Goal: Transaction & Acquisition: Register for event/course

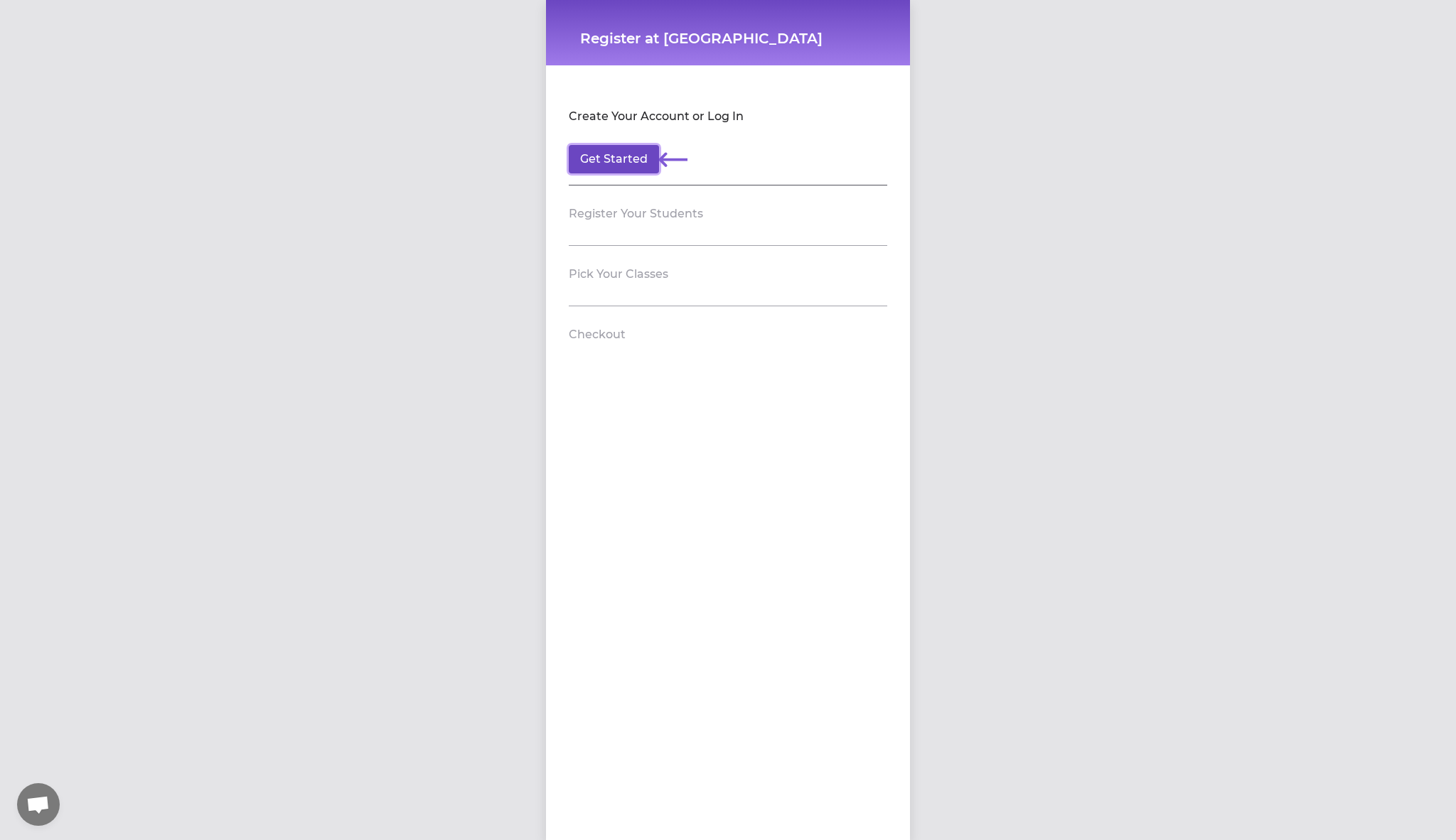
click at [616, 161] on button "Get Started" at bounding box center [614, 159] width 90 height 28
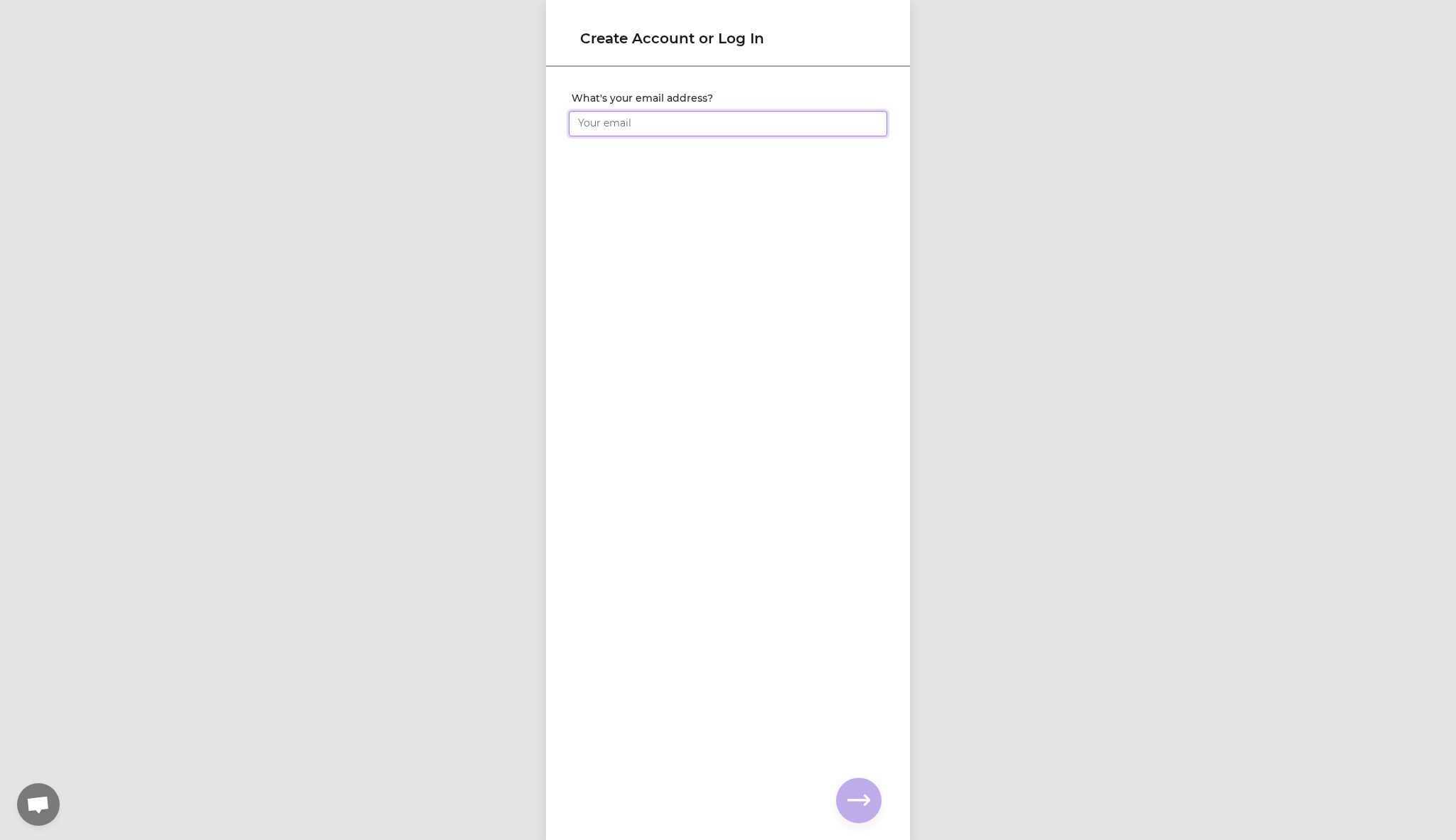
click at [622, 132] on input "What's your email address?" at bounding box center [728, 123] width 319 height 25
type input "[EMAIL_ADDRESS][DOMAIN_NAME]"
click at [782, 580] on div "What's your email address? [EMAIL_ADDRESS][DOMAIN_NAME] You already have an acc…" at bounding box center [728, 431] width 364 height 724
click at [852, 800] on icon "button" at bounding box center [858, 800] width 23 height 11
click at [670, 127] on input "What's your full name?" at bounding box center [728, 123] width 319 height 25
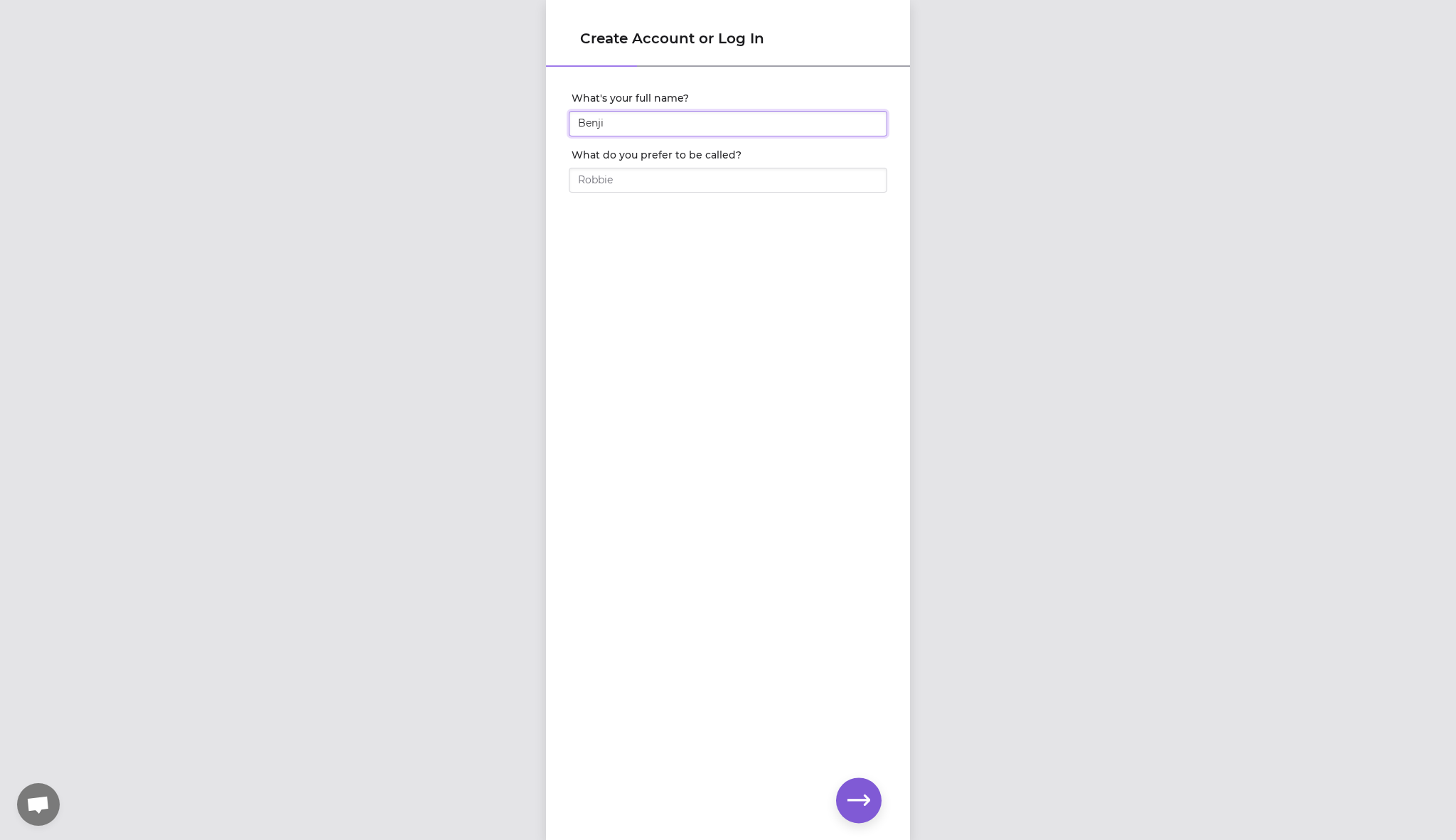
type input "Benji"
click at [631, 121] on input "Benji" at bounding box center [728, 123] width 319 height 25
type input "[PERSON_NAME]"
click at [849, 784] on button "button" at bounding box center [858, 800] width 46 height 46
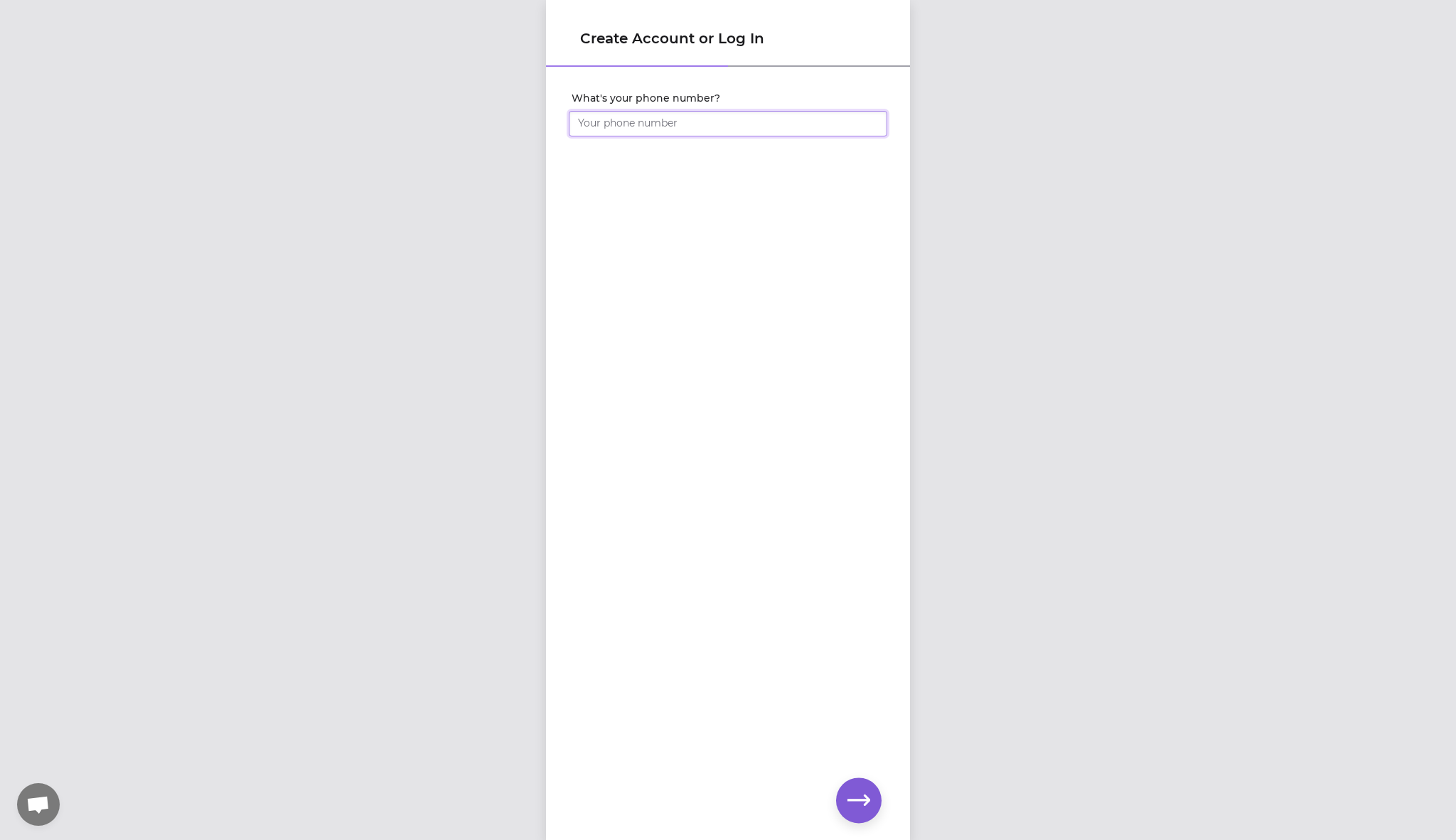
click at [668, 116] on input "What's your phone number?" at bounding box center [728, 123] width 319 height 25
type input "[PHONE_NUMBER]"
click at [863, 798] on icon "button" at bounding box center [858, 800] width 23 height 23
click at [860, 805] on icon "button" at bounding box center [858, 800] width 23 height 23
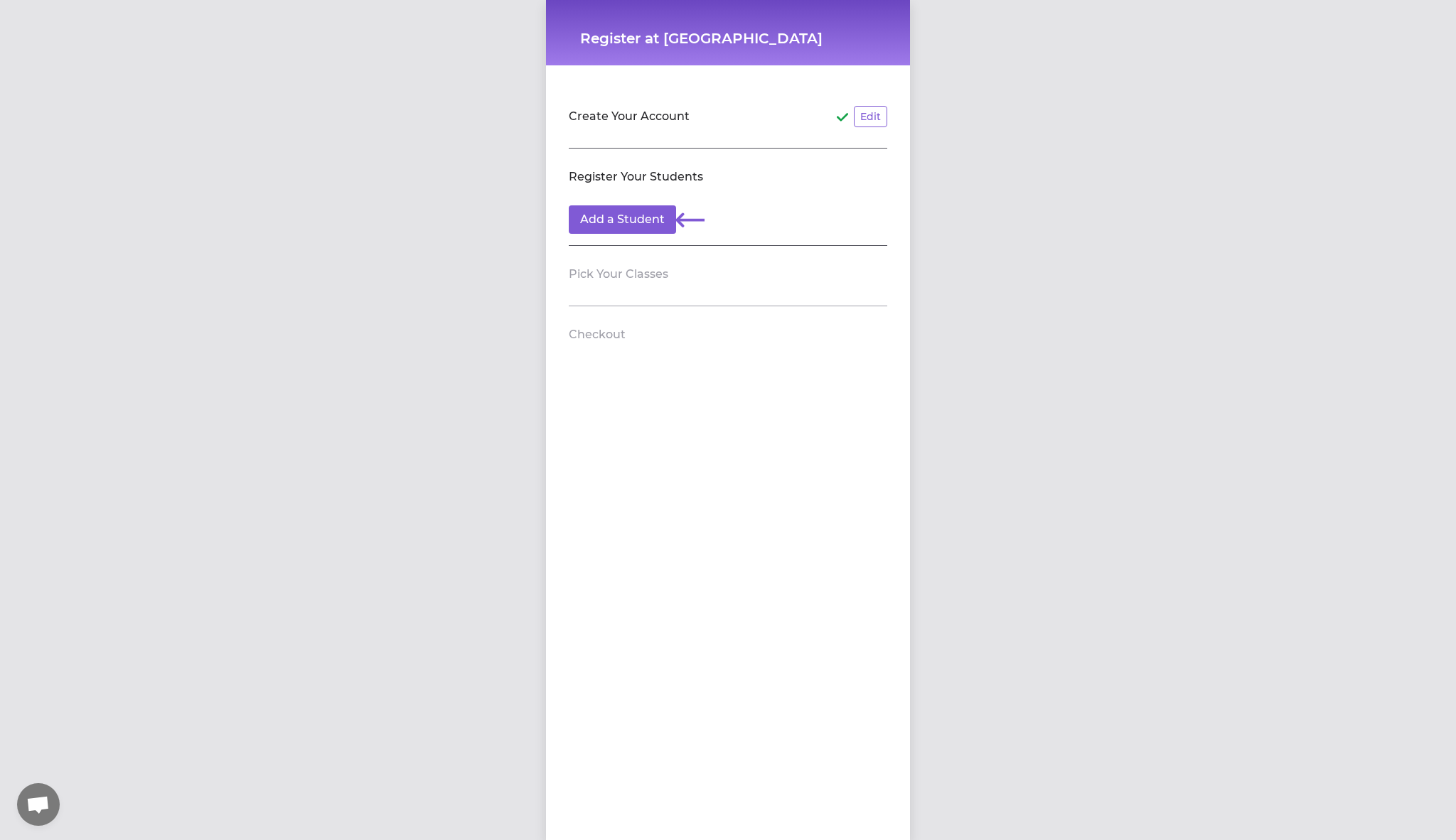
click at [617, 147] on section "Create Your Account Edit" at bounding box center [728, 118] width 319 height 60
click at [606, 226] on button "Add a Student" at bounding box center [623, 219] width 108 height 28
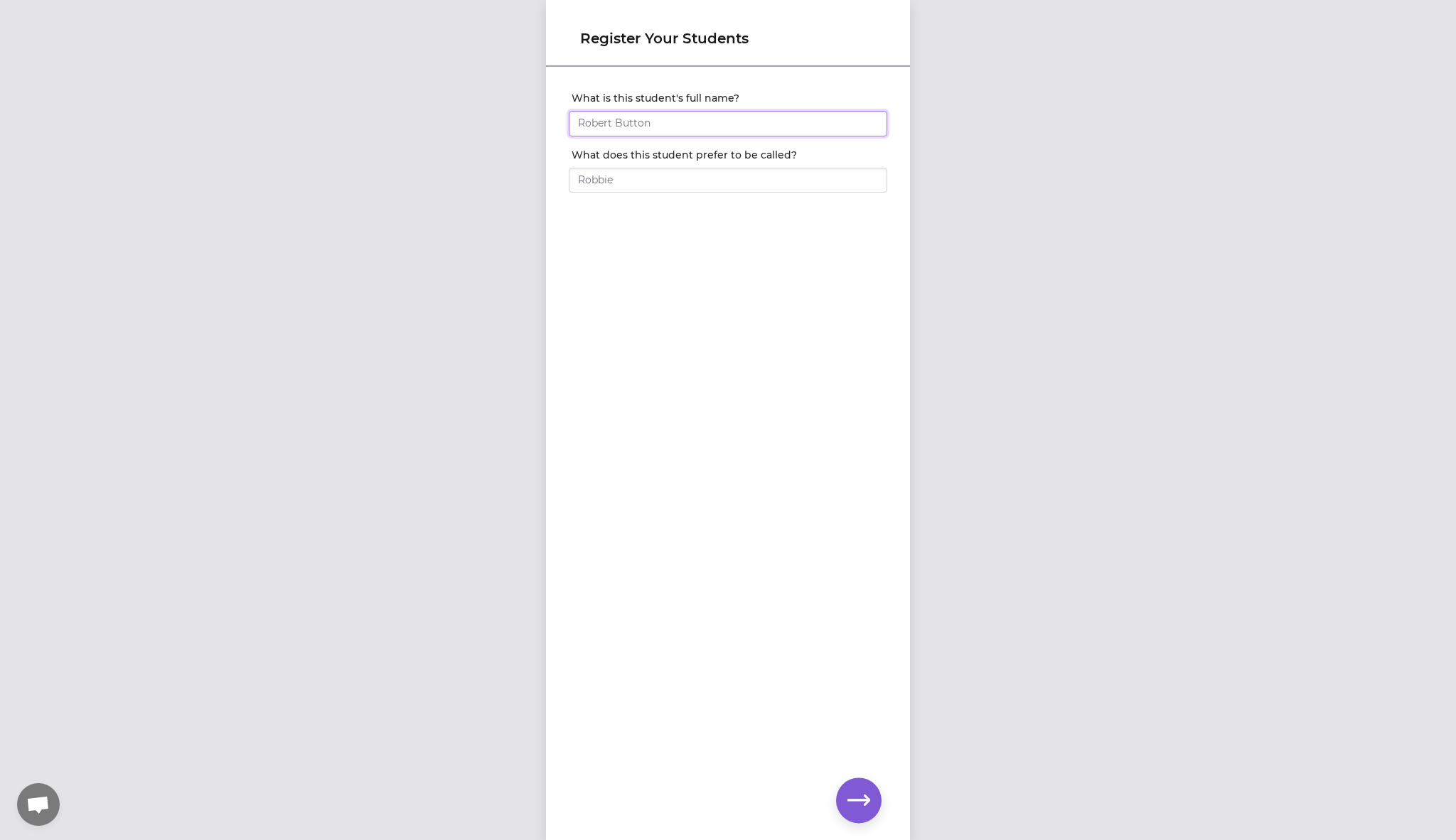
click at [632, 129] on input "What is this student's full name?" at bounding box center [728, 123] width 319 height 25
type input "[PERSON_NAME]"
click at [616, 187] on input "What does this student prefer to be called?" at bounding box center [728, 180] width 319 height 25
type input "[PERSON_NAME]"
click at [869, 807] on icon "button" at bounding box center [858, 800] width 23 height 23
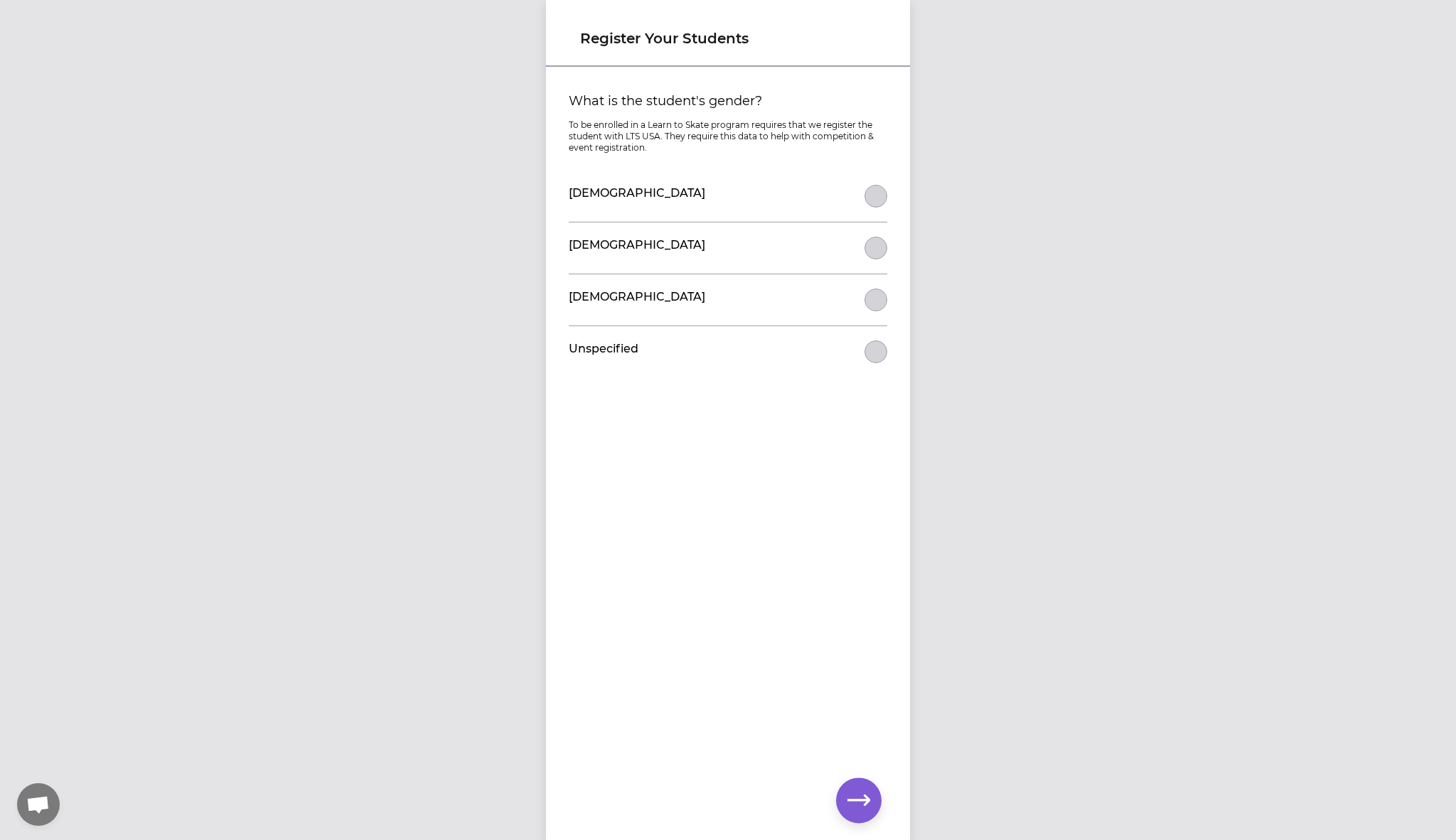
click at [863, 194] on div "[DEMOGRAPHIC_DATA]" at bounding box center [728, 196] width 319 height 51
click at [876, 204] on button "What is the student's gender?" at bounding box center [875, 196] width 23 height 23
click at [862, 796] on icon "button" at bounding box center [858, 800] width 23 height 23
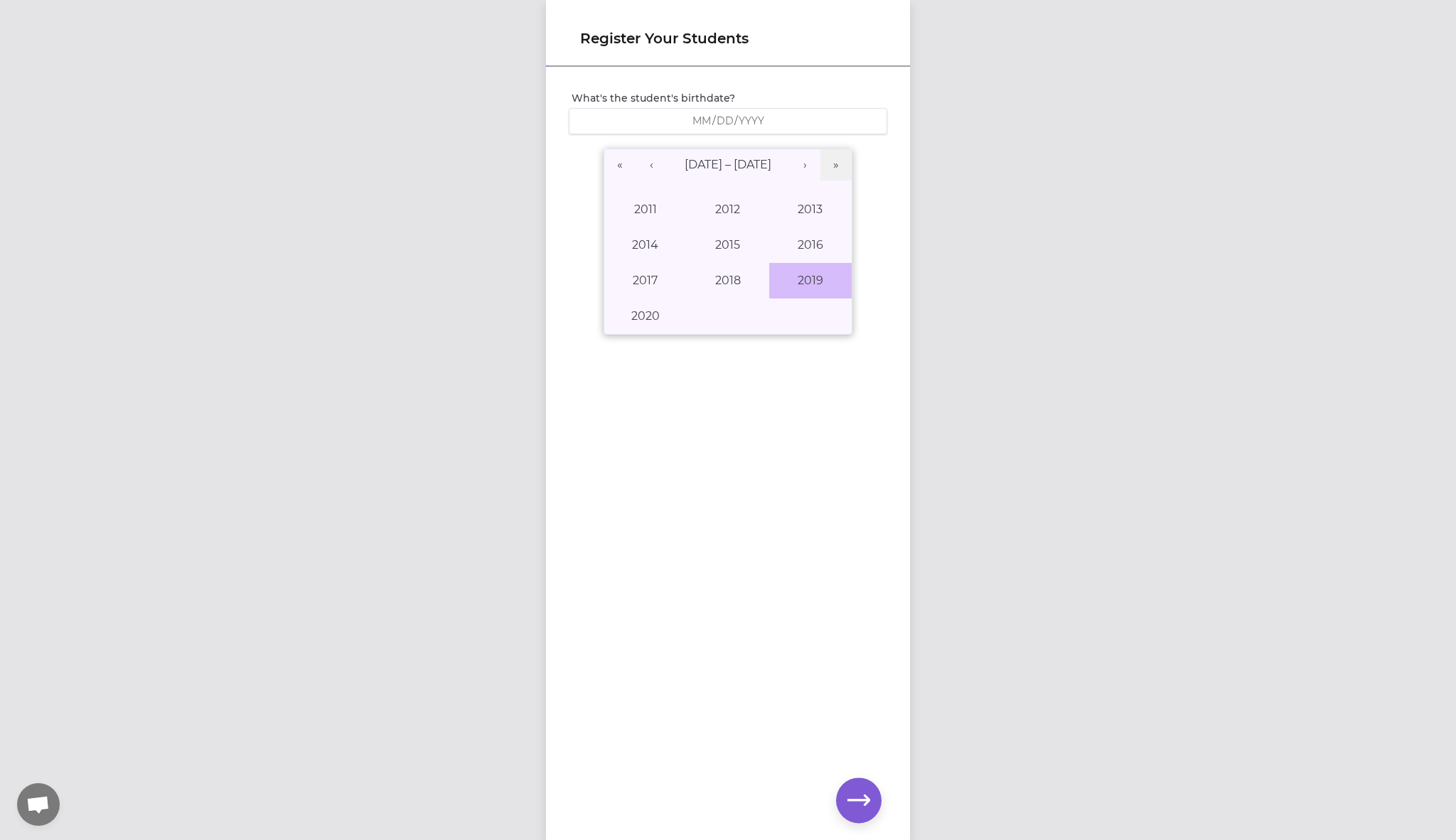
click at [823, 288] on button "2019" at bounding box center [809, 281] width 82 height 36
click at [753, 296] on button "August" at bounding box center [727, 281] width 82 height 36
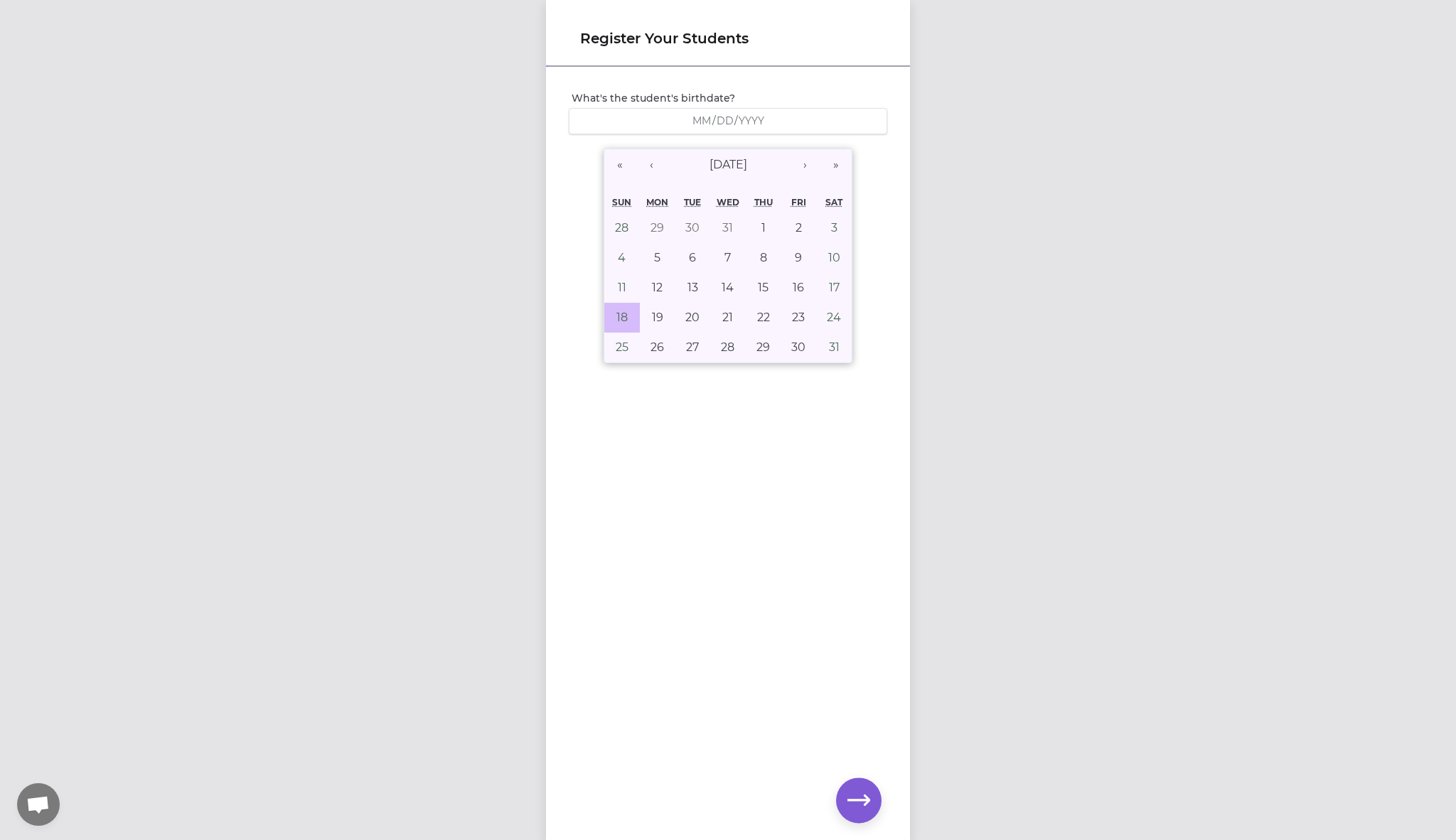
click at [628, 317] on button "18" at bounding box center [622, 317] width 36 height 30
type input "[DATE]"
type input "8"
type input "18"
type input "2019"
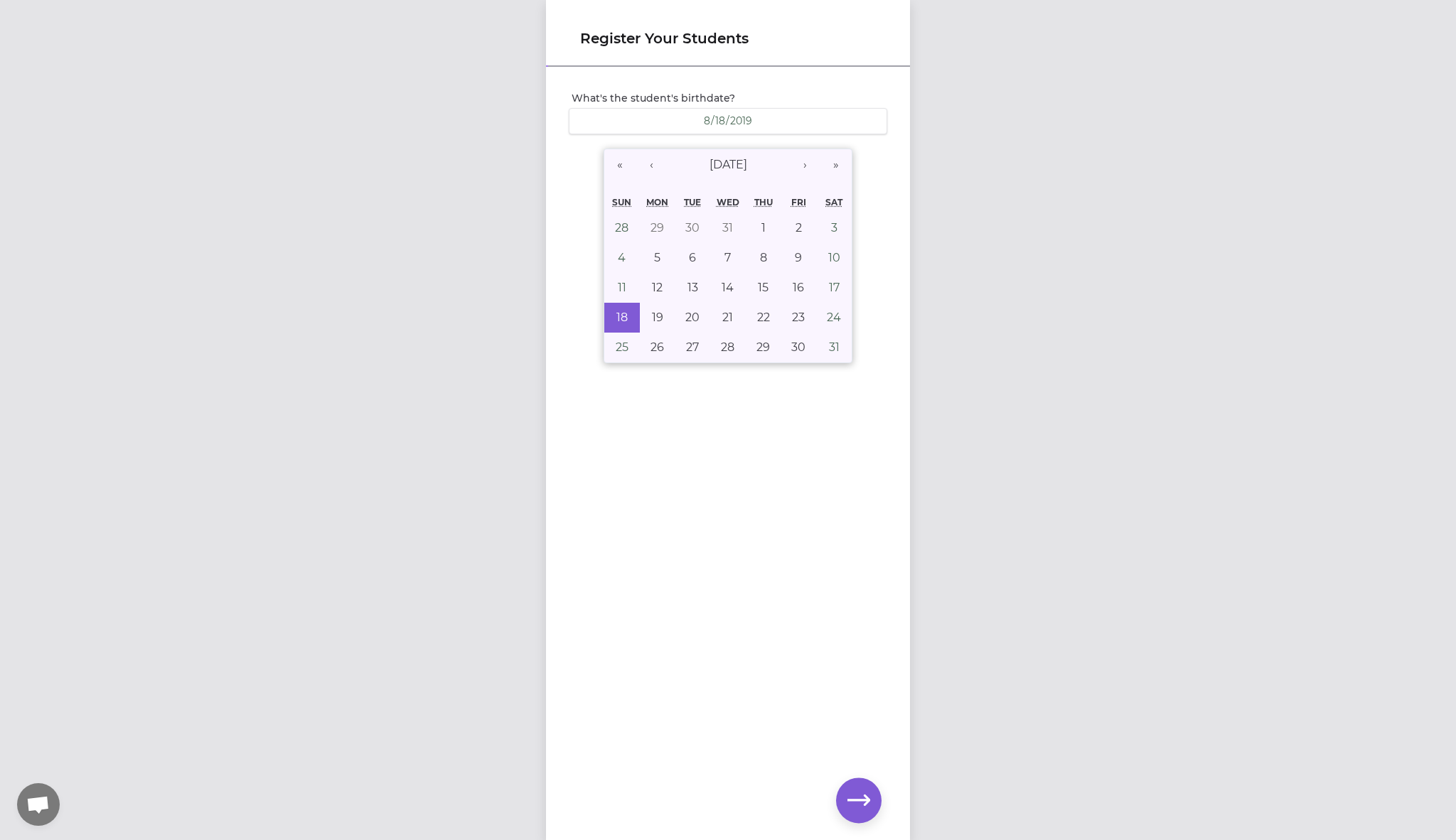
click at [585, 346] on div "« ‹ [DATE] › » [PERSON_NAME] Wed Thu Fri Sat 28 29 30 31 1 2 3 4 5 6 7 8 9 10 1…" at bounding box center [728, 255] width 319 height 220
click at [856, 793] on icon "button" at bounding box center [858, 800] width 23 height 23
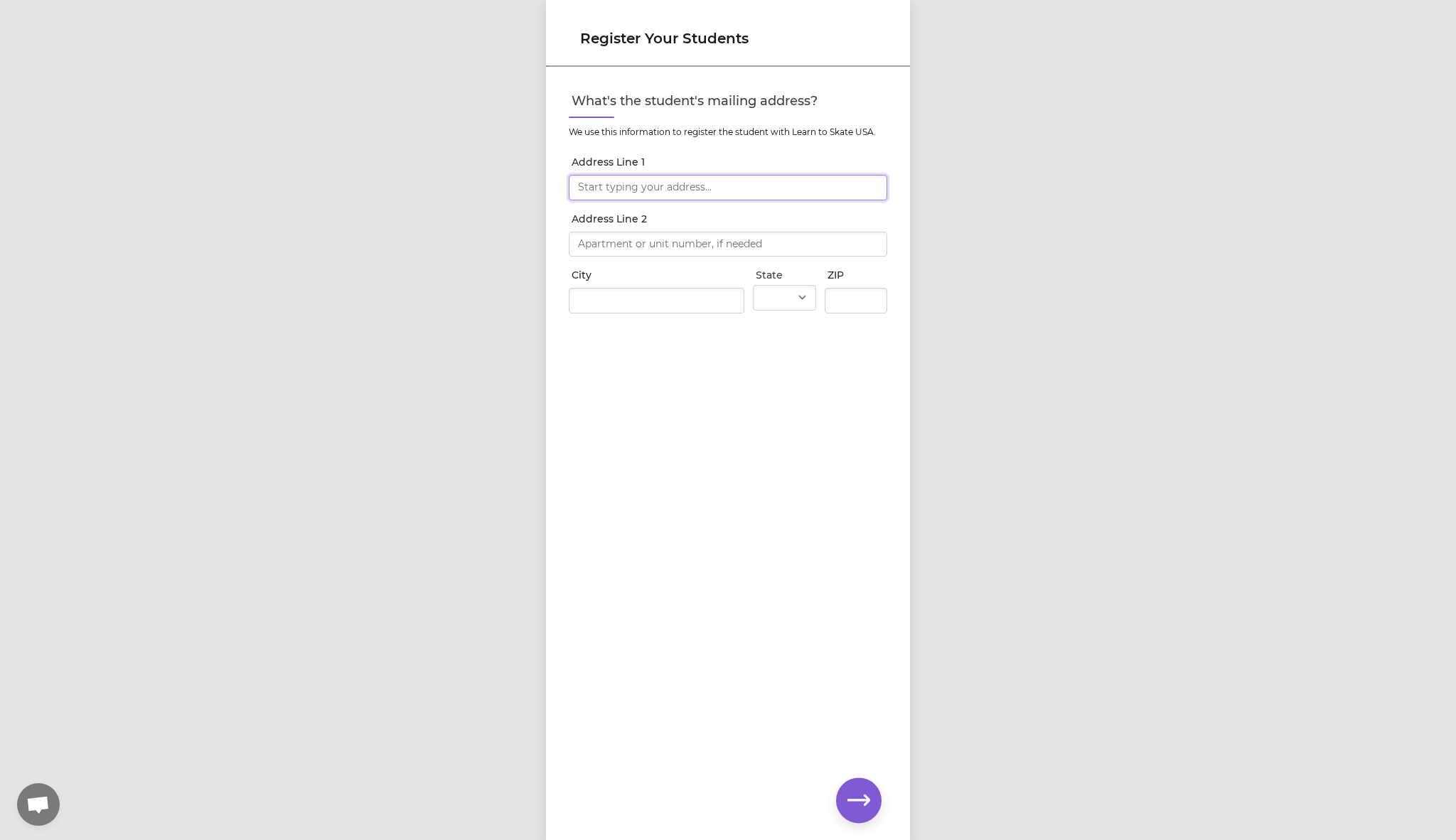
click at [633, 187] on input "Address Line 1" at bounding box center [728, 187] width 319 height 25
type input "[STREET_ADDRESS][PERSON_NAME]"
type input "Whitefish"
select select "MT"
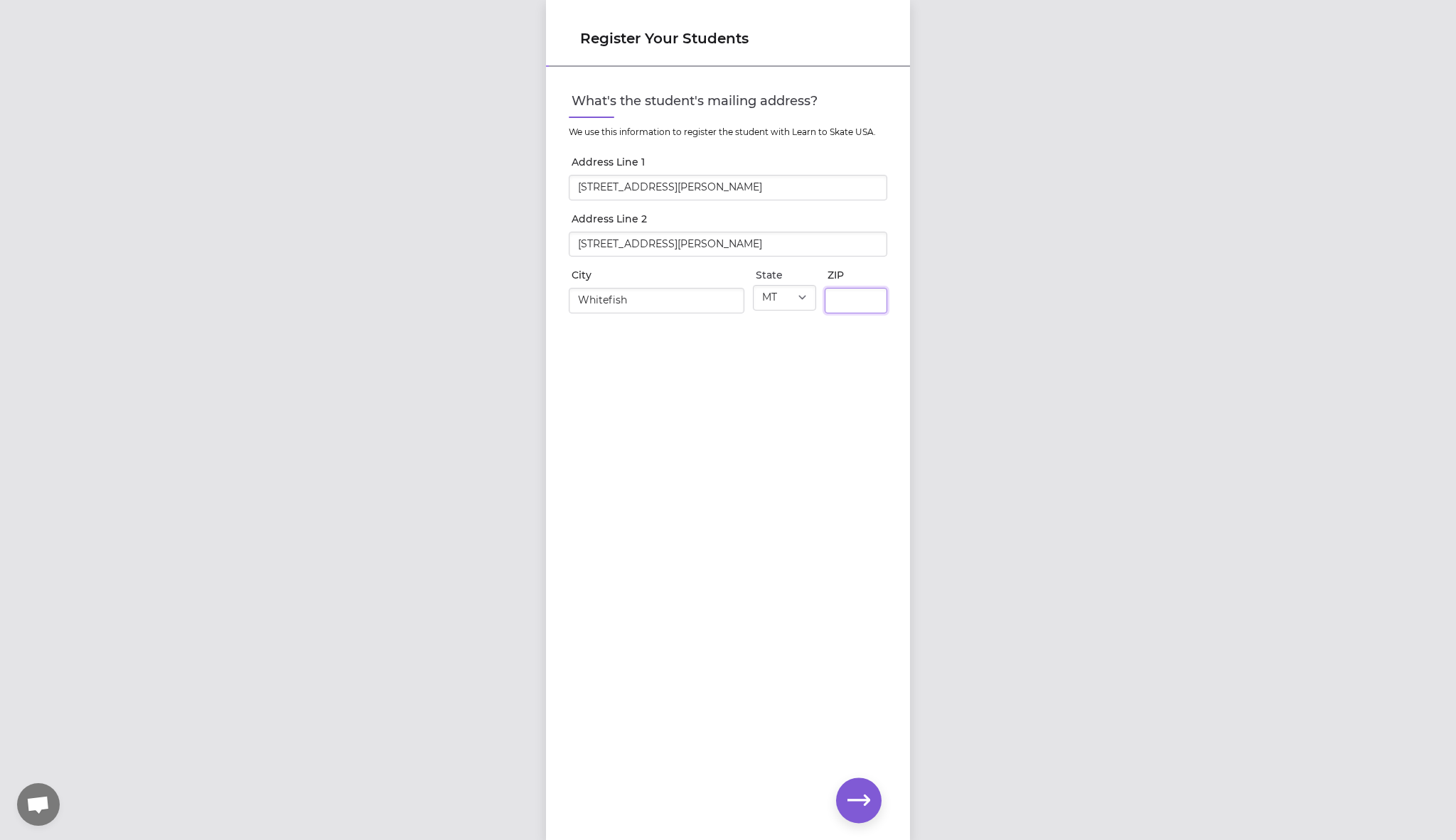
type input "59937"
click at [449, 235] on div "Register Your Students What's the student's mailing address? We use this inform…" at bounding box center [728, 420] width 1456 height 840
click at [626, 231] on div "[STREET_ADDRESS][PERSON_NAME]" at bounding box center [728, 241] width 319 height 31
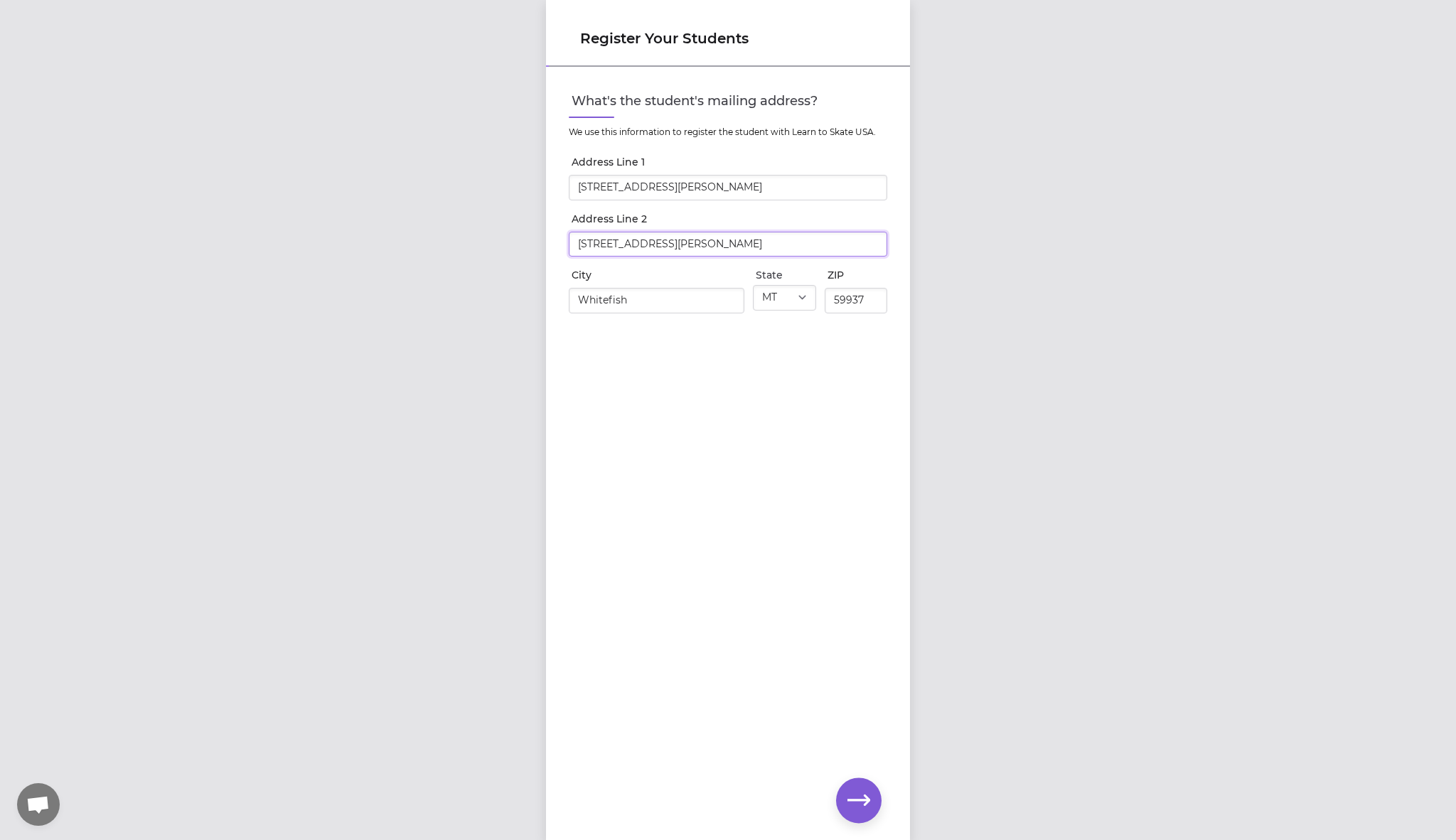
click at [626, 233] on input "[STREET_ADDRESS][PERSON_NAME]" at bounding box center [728, 244] width 319 height 25
click at [479, 259] on div "Register Your Students What's the student's mailing address? We use this inform…" at bounding box center [728, 420] width 1456 height 840
click at [865, 786] on button "button" at bounding box center [858, 800] width 46 height 46
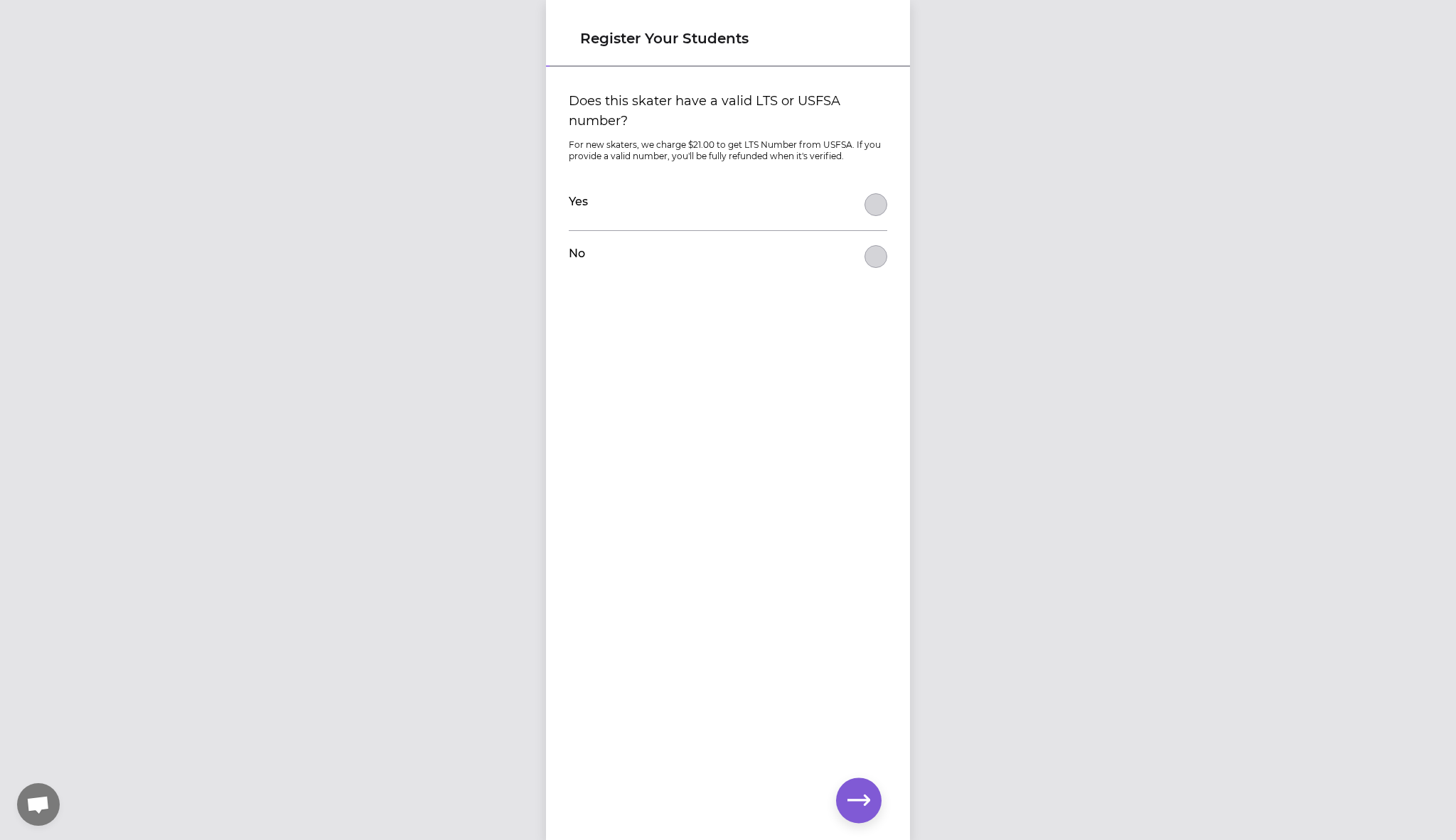
drag, startPoint x: 750, startPoint y: 97, endPoint x: 816, endPoint y: 119, distance: 69.6
click at [816, 119] on label "Does this skater have a valid LTS or USFSA number?" at bounding box center [728, 111] width 319 height 40
click at [864, 193] on button "Does this skater have a valid LTS or USFSA number?" at bounding box center [875, 204] width 23 height 23
drag, startPoint x: 740, startPoint y: 147, endPoint x: 850, endPoint y: 146, distance: 110.0
click at [850, 146] on p "For new skaters, we charge $21.00 to get LTS Number from USFSA. If you provide …" at bounding box center [728, 151] width 319 height 23
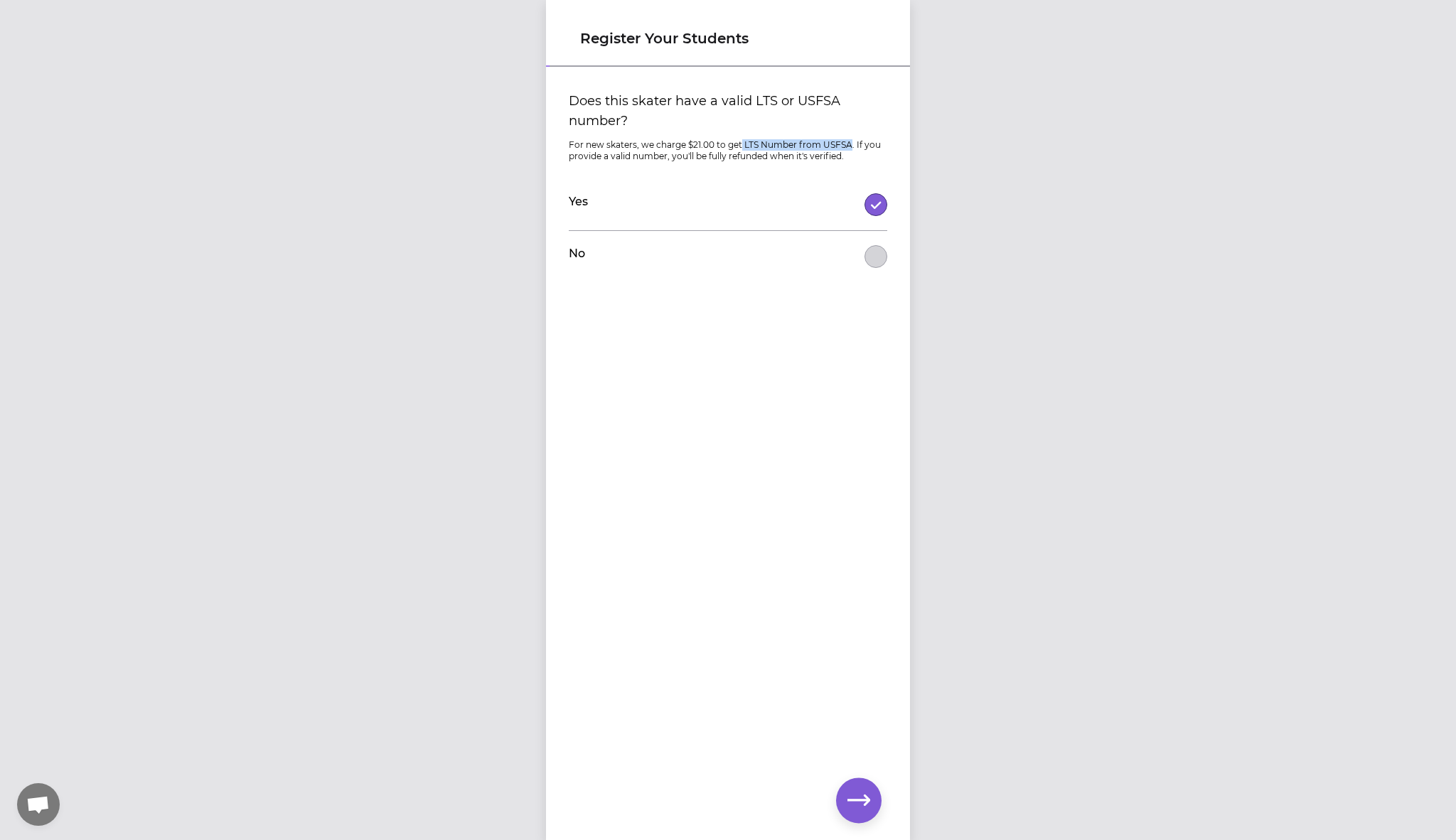
copy p "LTS Number from USFSA"
click at [868, 259] on button "Does this skater have a valid LTS or USFSA number?" at bounding box center [875, 256] width 23 height 23
click at [858, 799] on icon "button" at bounding box center [858, 800] width 23 height 23
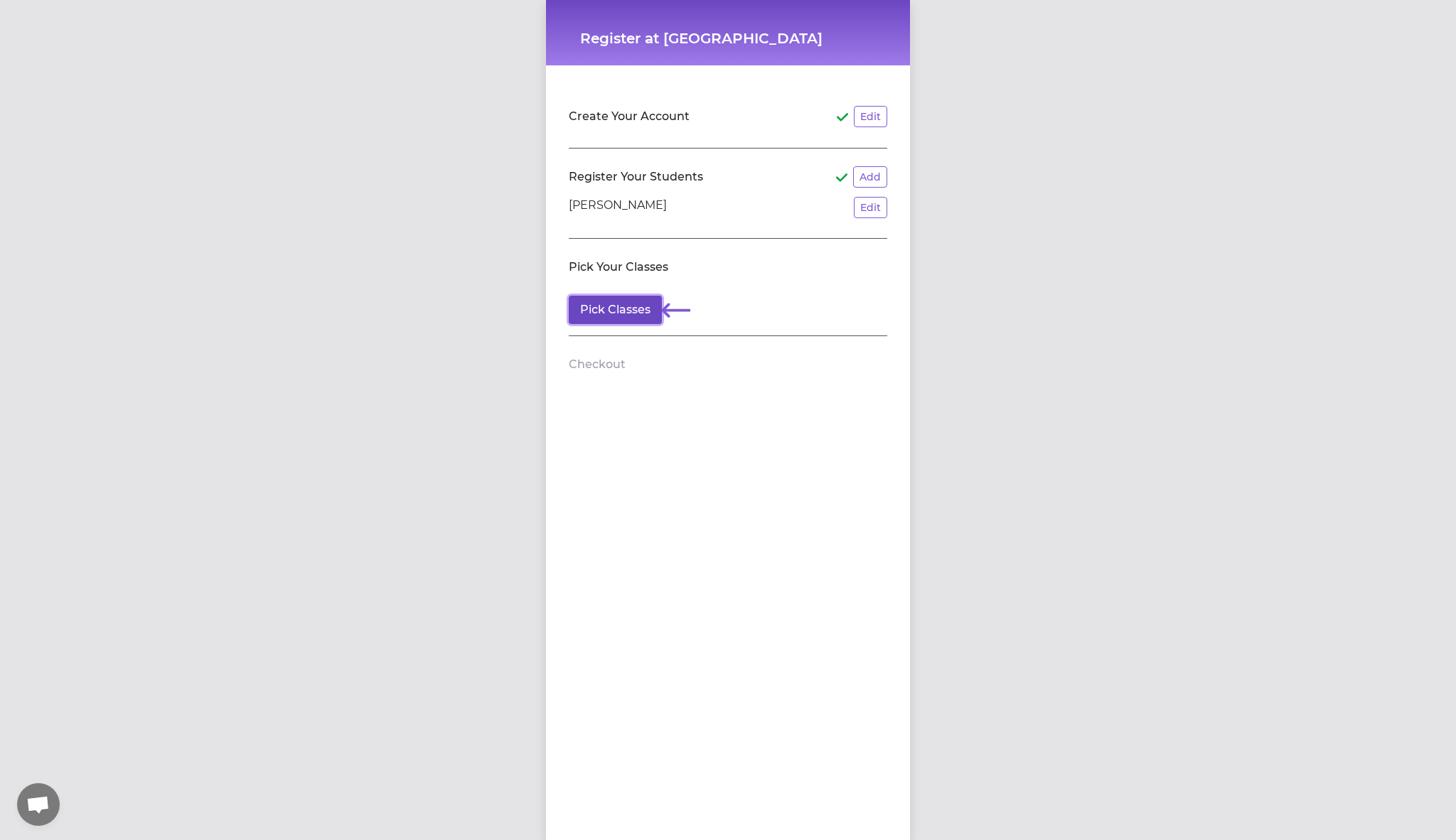
click at [625, 307] on button "Pick Classes" at bounding box center [615, 310] width 93 height 28
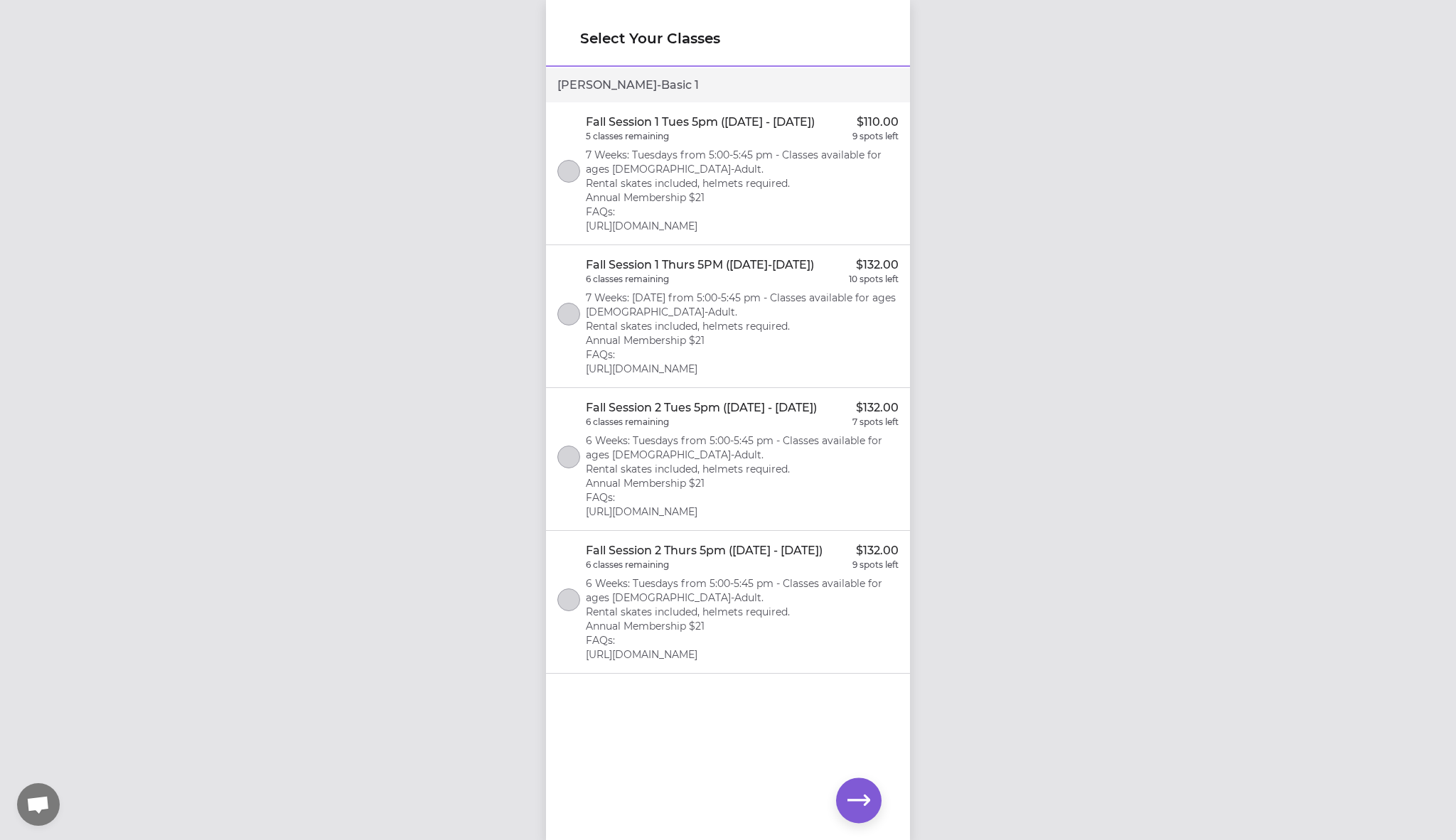
click at [735, 410] on p "Fall Session 2 Tues 5pm ([DATE] - [DATE])" at bounding box center [701, 407] width 231 height 17
click at [855, 791] on icon "button" at bounding box center [858, 800] width 23 height 23
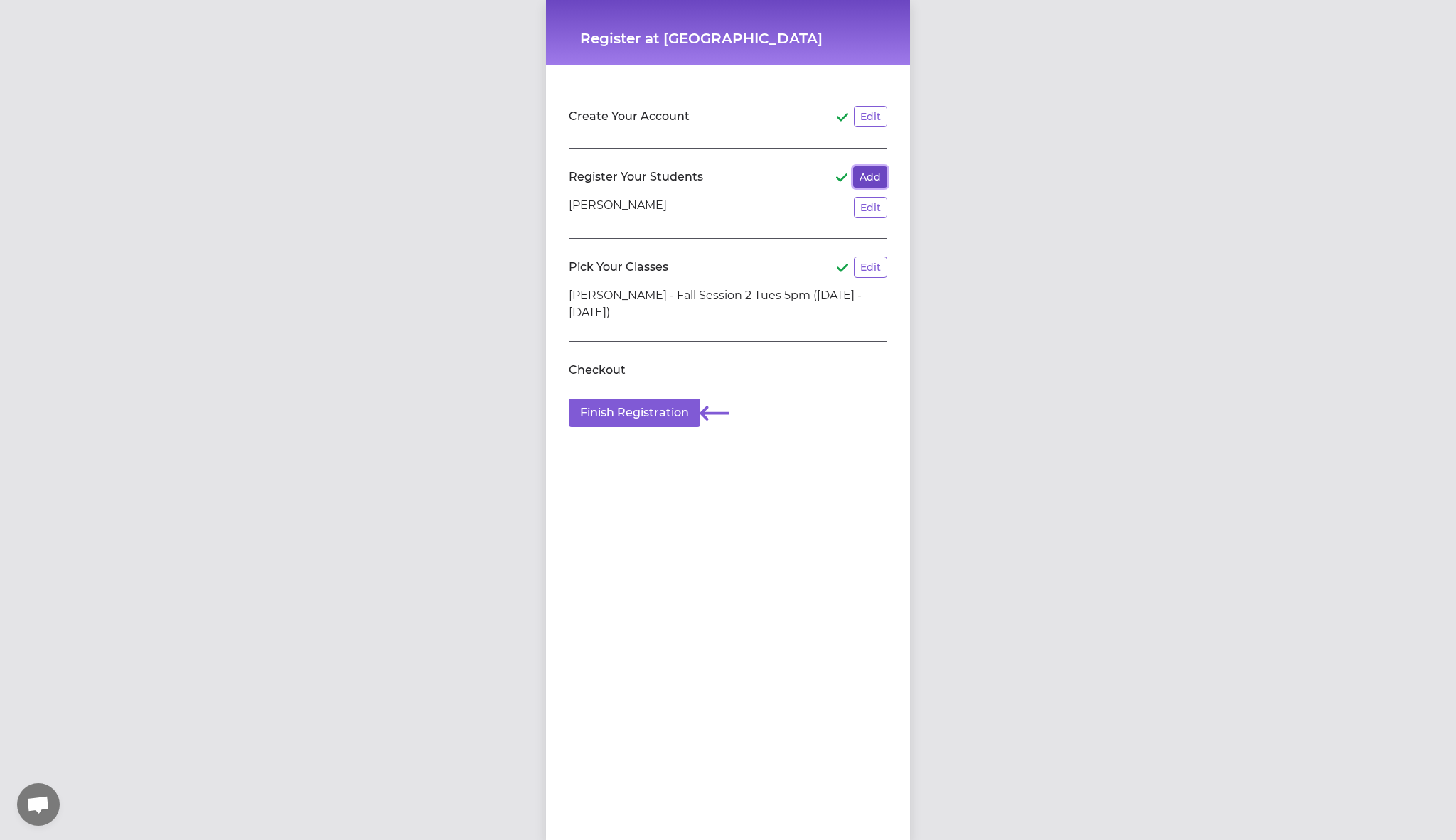
click at [865, 179] on button "Add" at bounding box center [870, 177] width 34 height 21
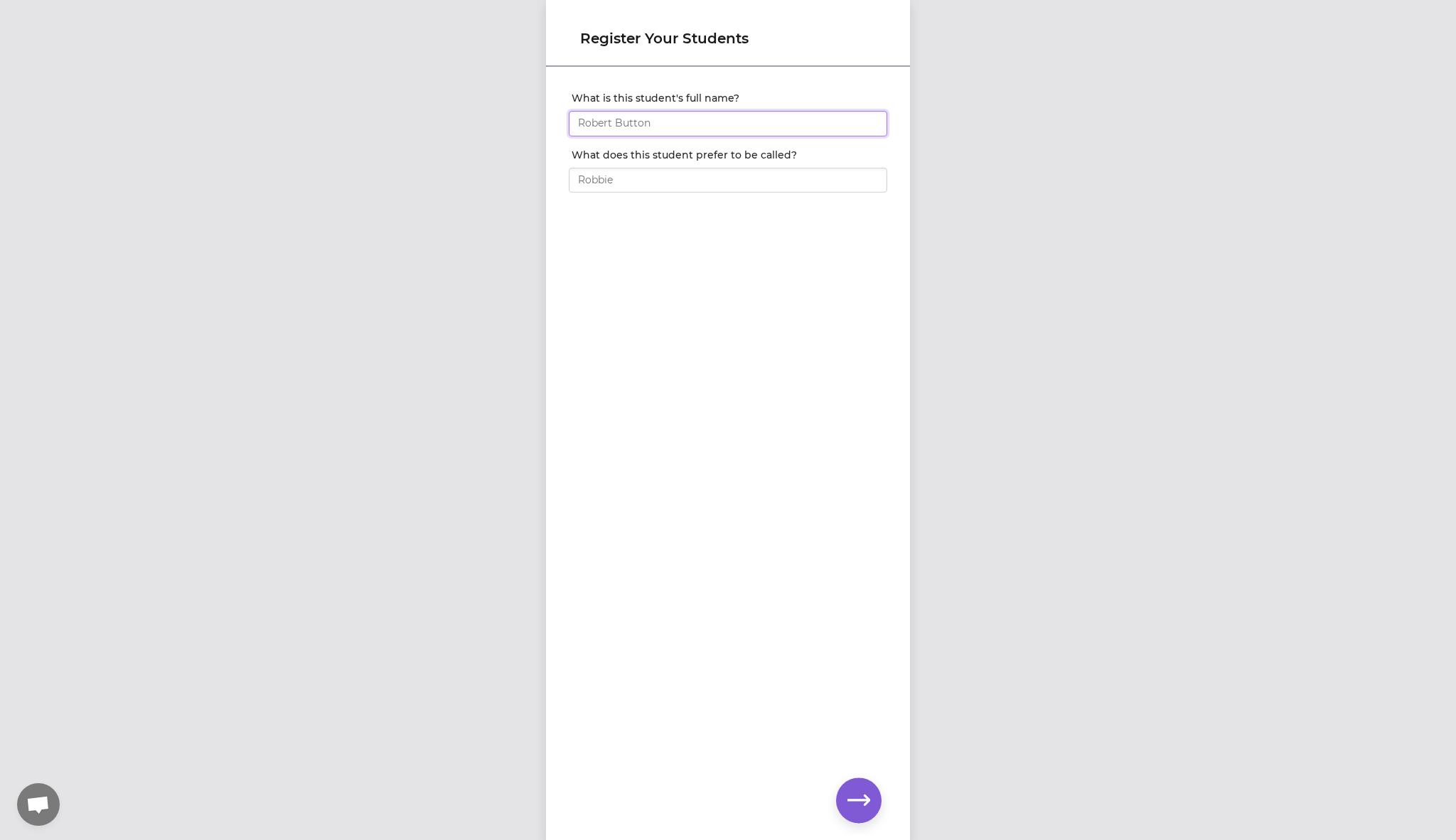
click at [705, 114] on input "What is this student's full name?" at bounding box center [728, 123] width 319 height 25
type input "[PERSON_NAME]"
click at [657, 173] on input "What does this student prefer to be called?" at bounding box center [728, 180] width 319 height 25
type input "[PERSON_NAME]"
click at [860, 821] on button "button" at bounding box center [858, 800] width 46 height 46
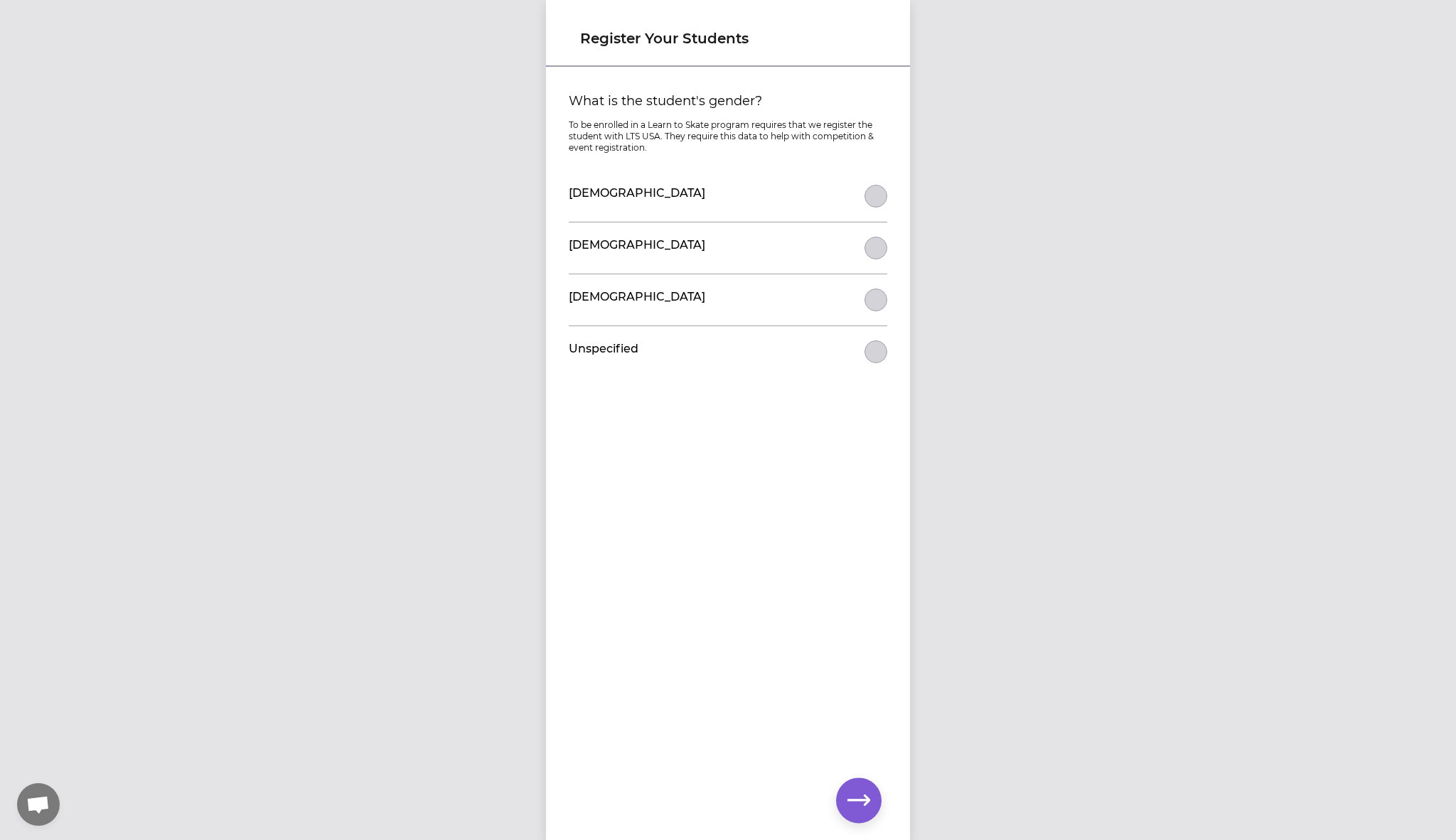
click at [862, 199] on div "[DEMOGRAPHIC_DATA]" at bounding box center [728, 196] width 319 height 51
click at [872, 195] on button "What is the student's gender?" at bounding box center [875, 196] width 23 height 23
click at [867, 819] on button "button" at bounding box center [858, 800] width 46 height 46
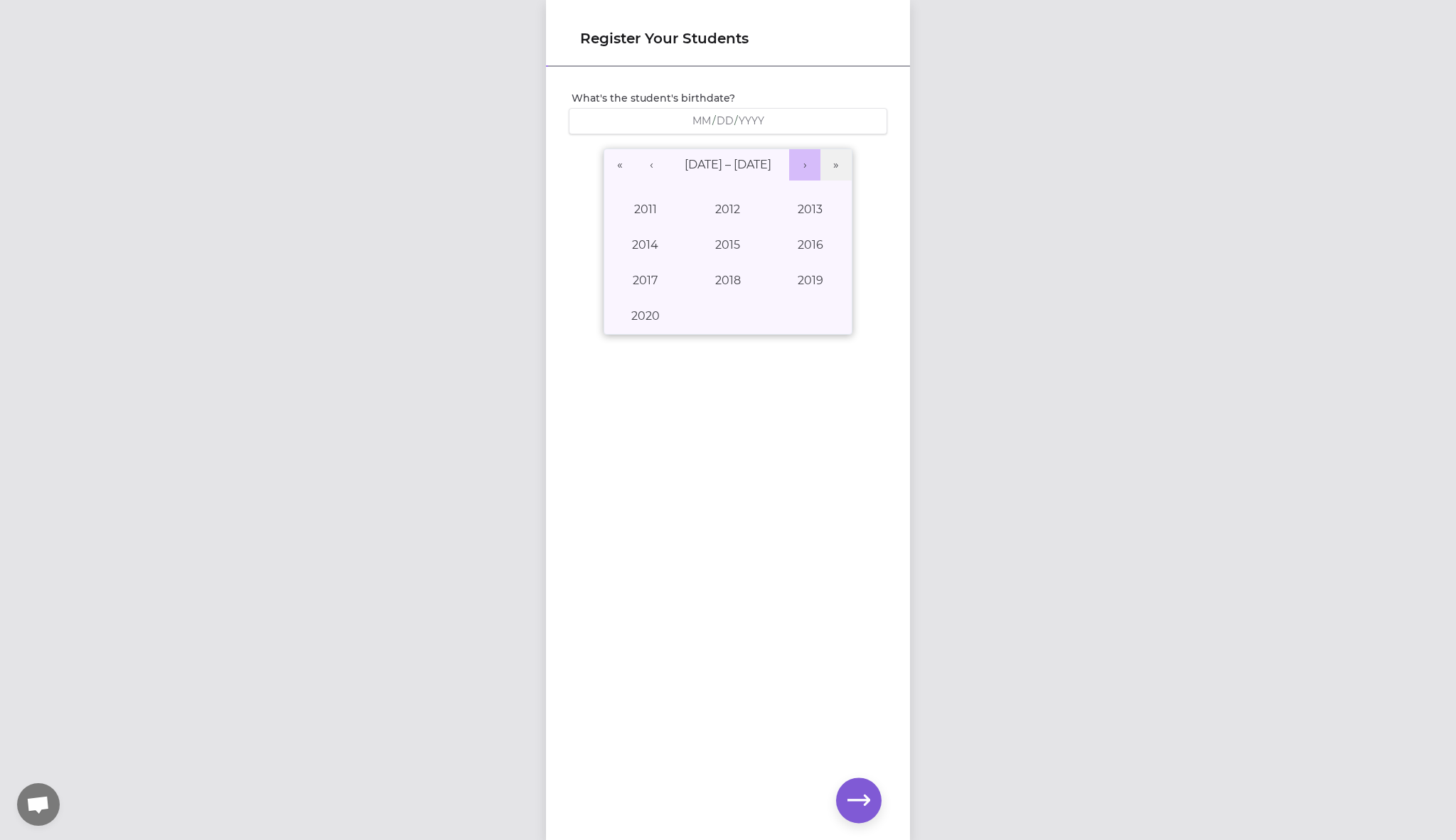
click at [814, 164] on button "›" at bounding box center [804, 164] width 31 height 31
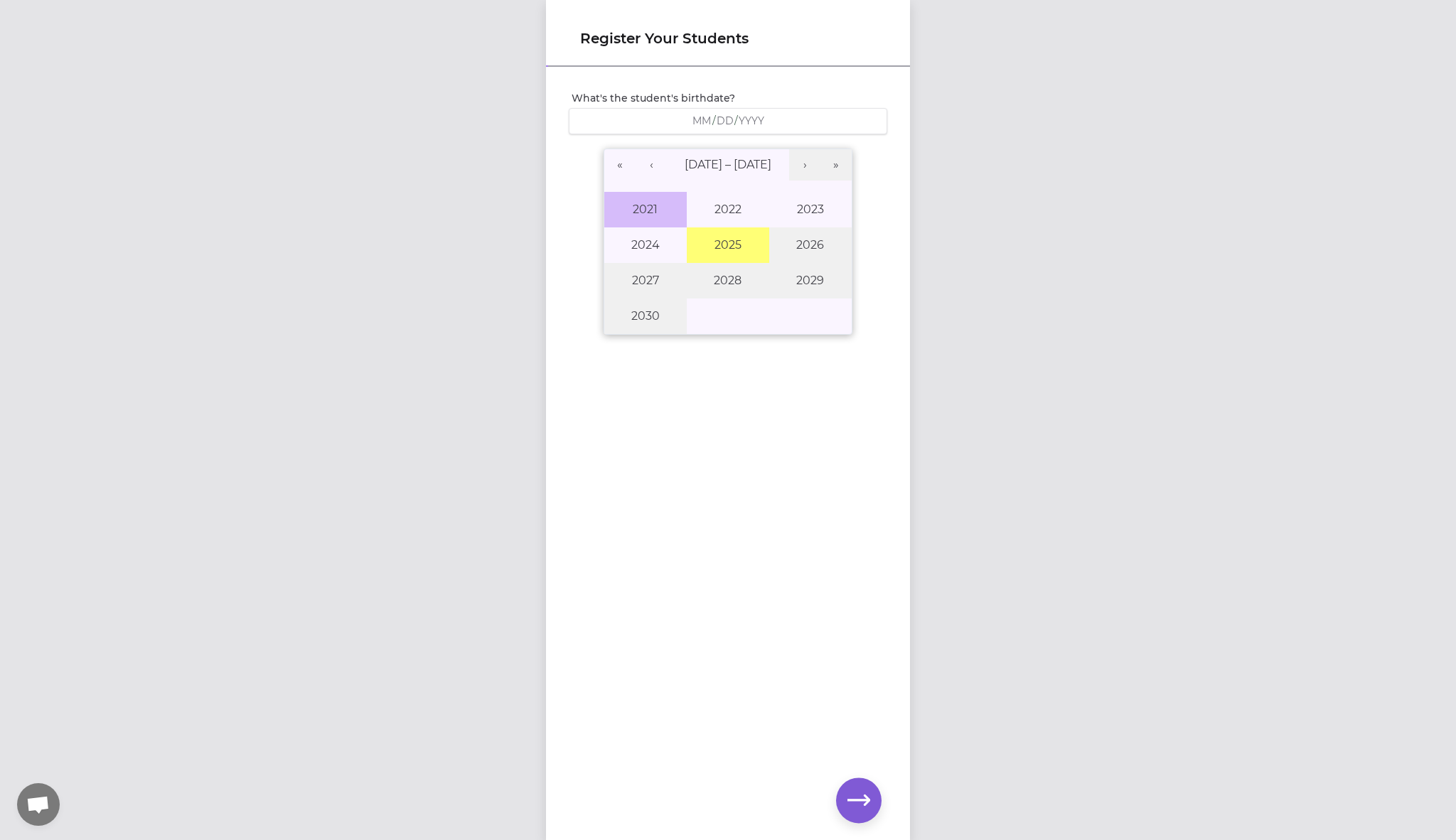
click at [668, 216] on button "2021" at bounding box center [645, 209] width 82 height 36
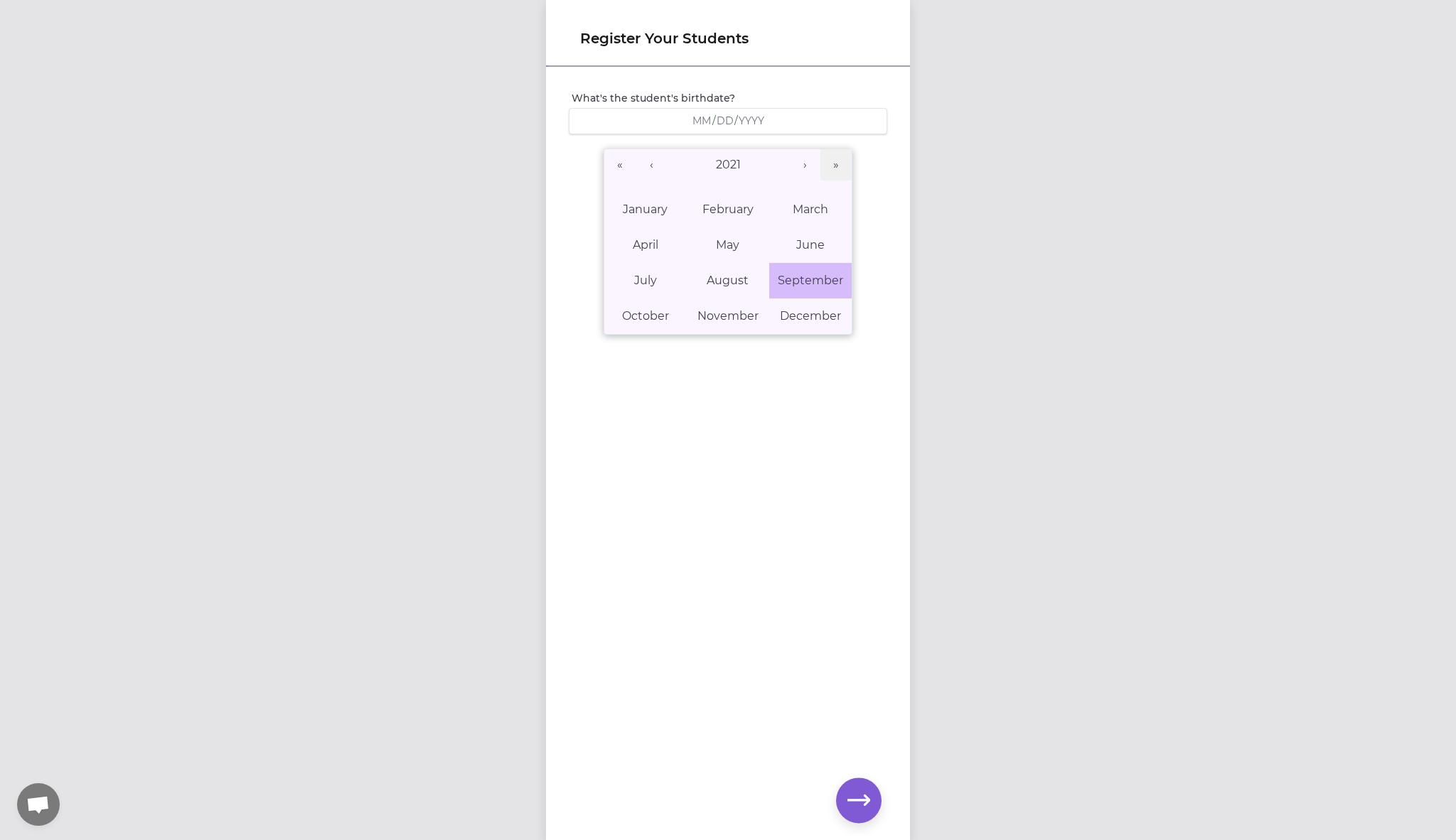
click at [783, 297] on button "September" at bounding box center [809, 281] width 82 height 36
click at [832, 260] on abbr "11" at bounding box center [834, 257] width 9 height 14
type input "[DATE]"
type input "9"
type input "11"
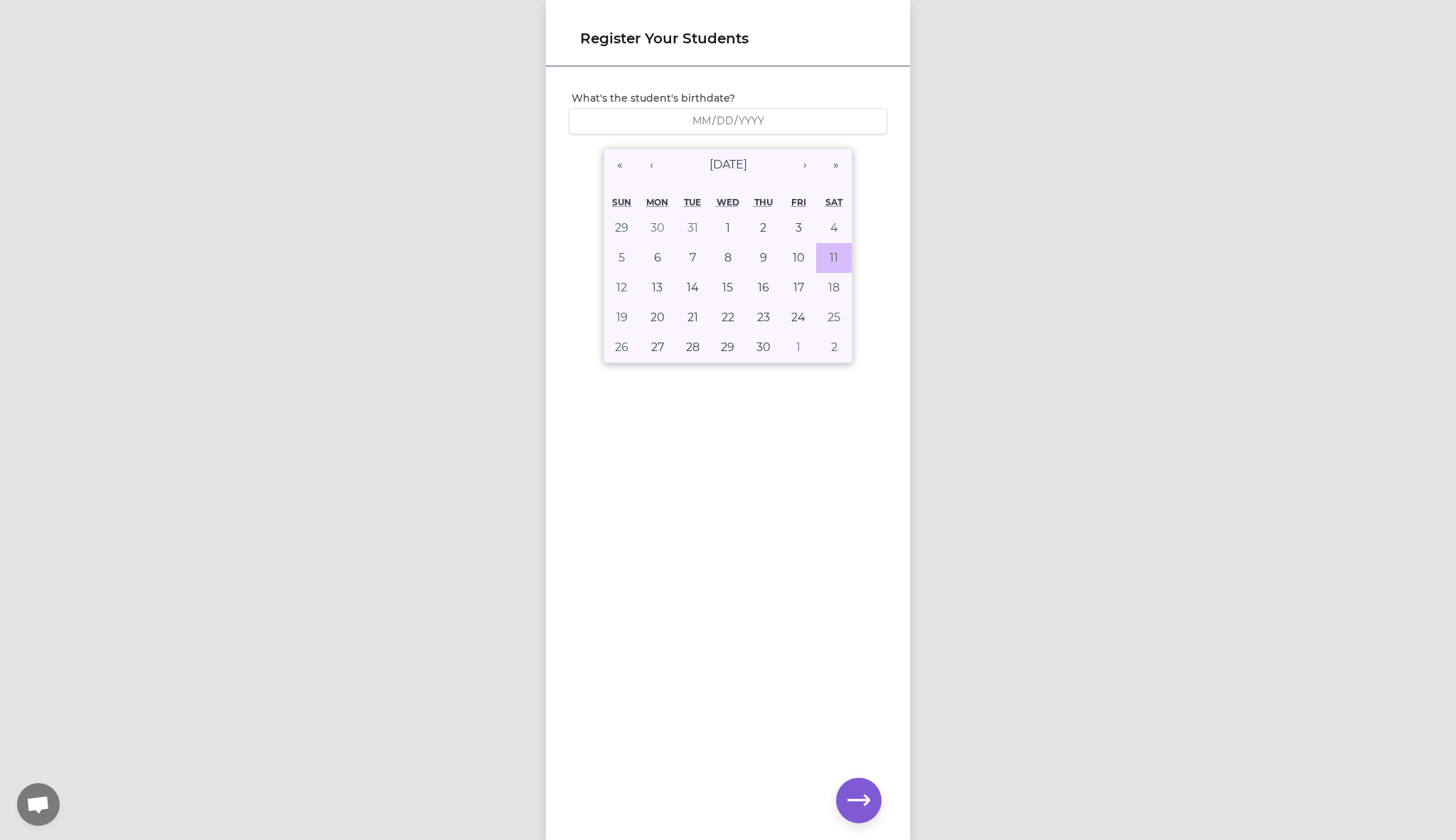
type input "2021"
click at [861, 791] on icon "button" at bounding box center [858, 800] width 23 height 23
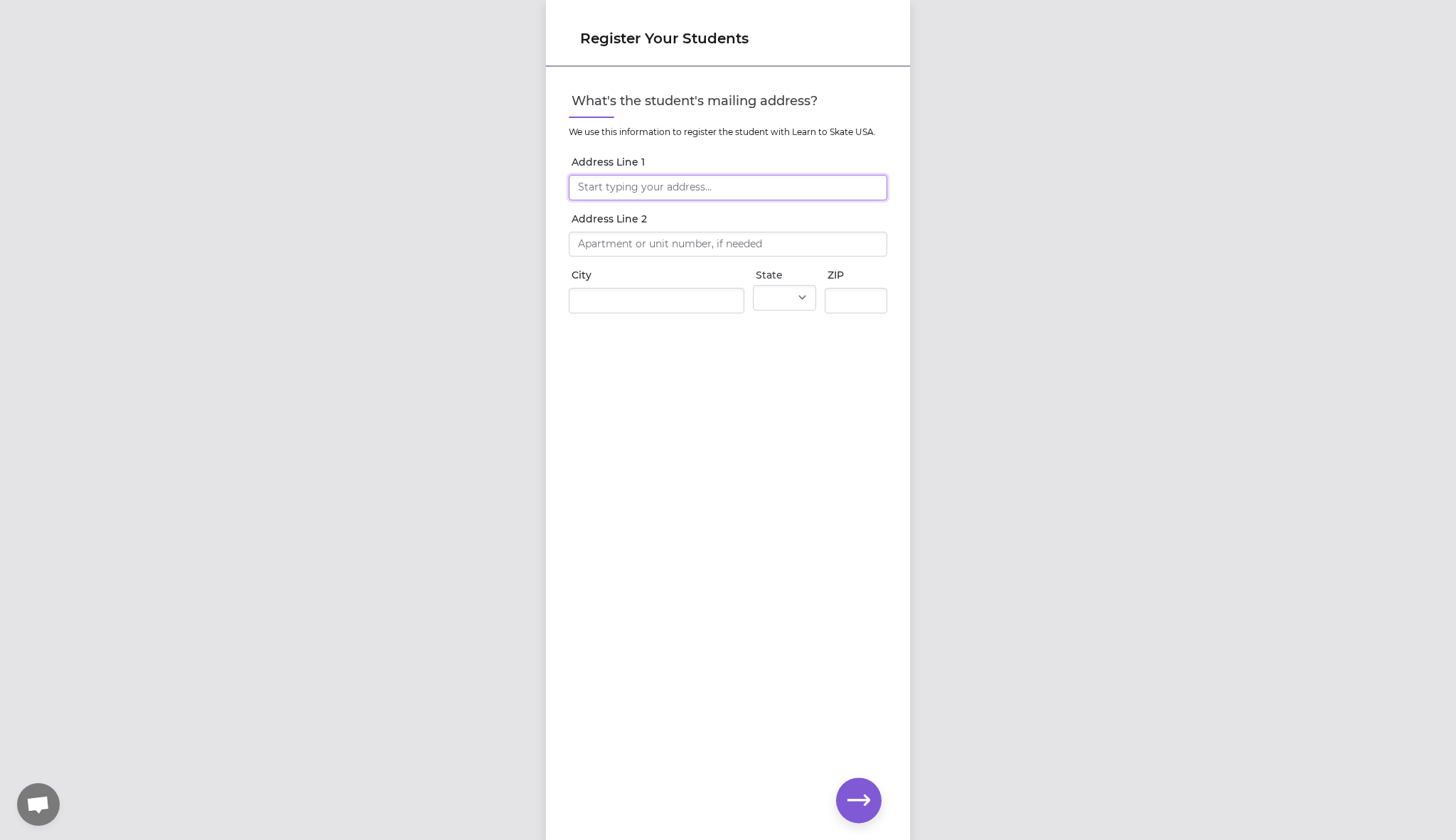
click at [634, 185] on input "Address Line 1" at bounding box center [728, 187] width 319 height 25
type input "[STREET_ADDRESS][PERSON_NAME]"
type input "Whitefish"
select select "MT"
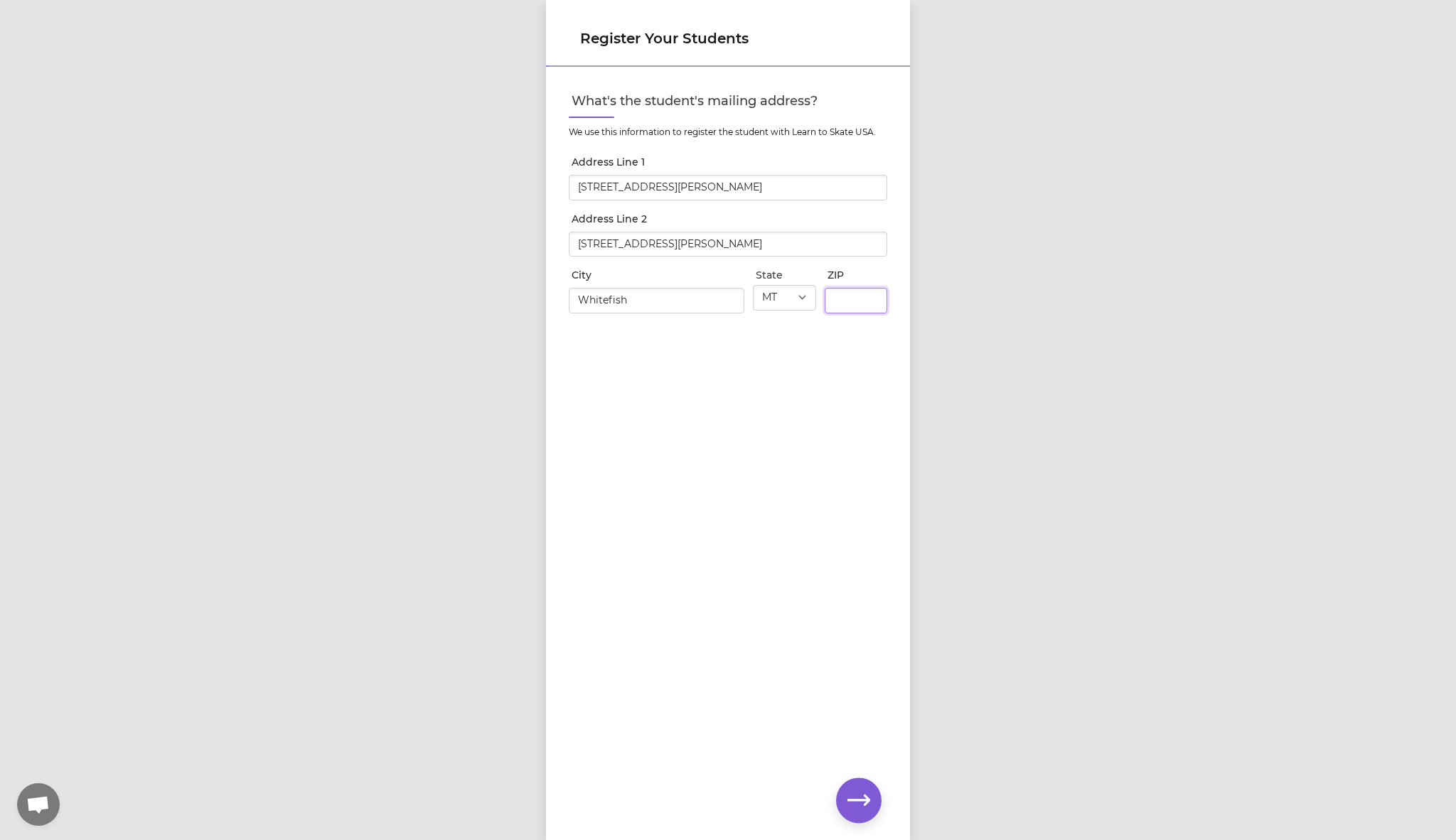
type input "59937"
click at [650, 256] on body "Register Your Students What's the student's mailing address? We use this inform…" at bounding box center [728, 420] width 1456 height 840
click at [470, 317] on div "Register Your Students What's the student's mailing address? We use this inform…" at bounding box center [728, 420] width 1456 height 840
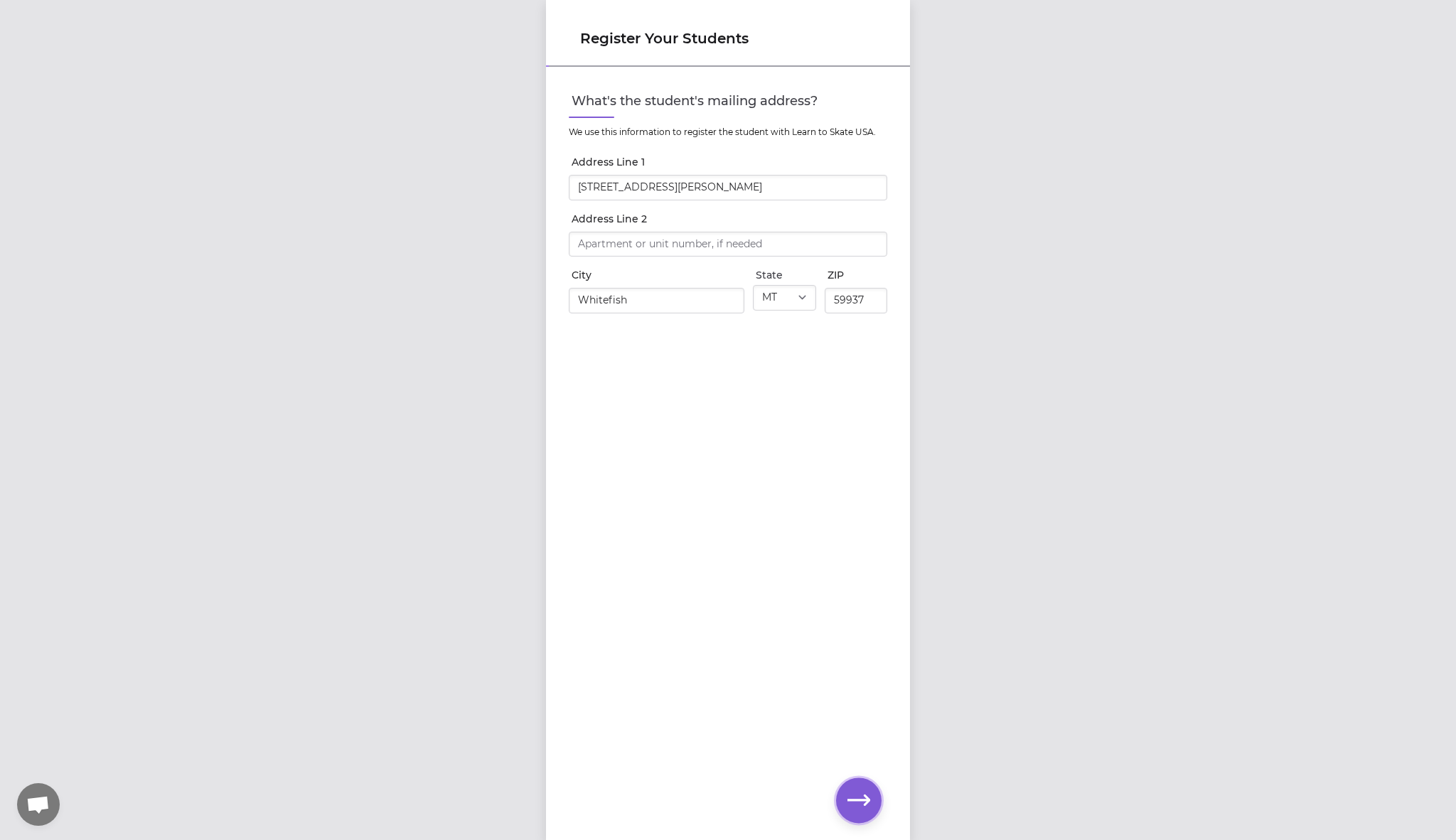
click at [860, 797] on icon "button" at bounding box center [858, 800] width 23 height 23
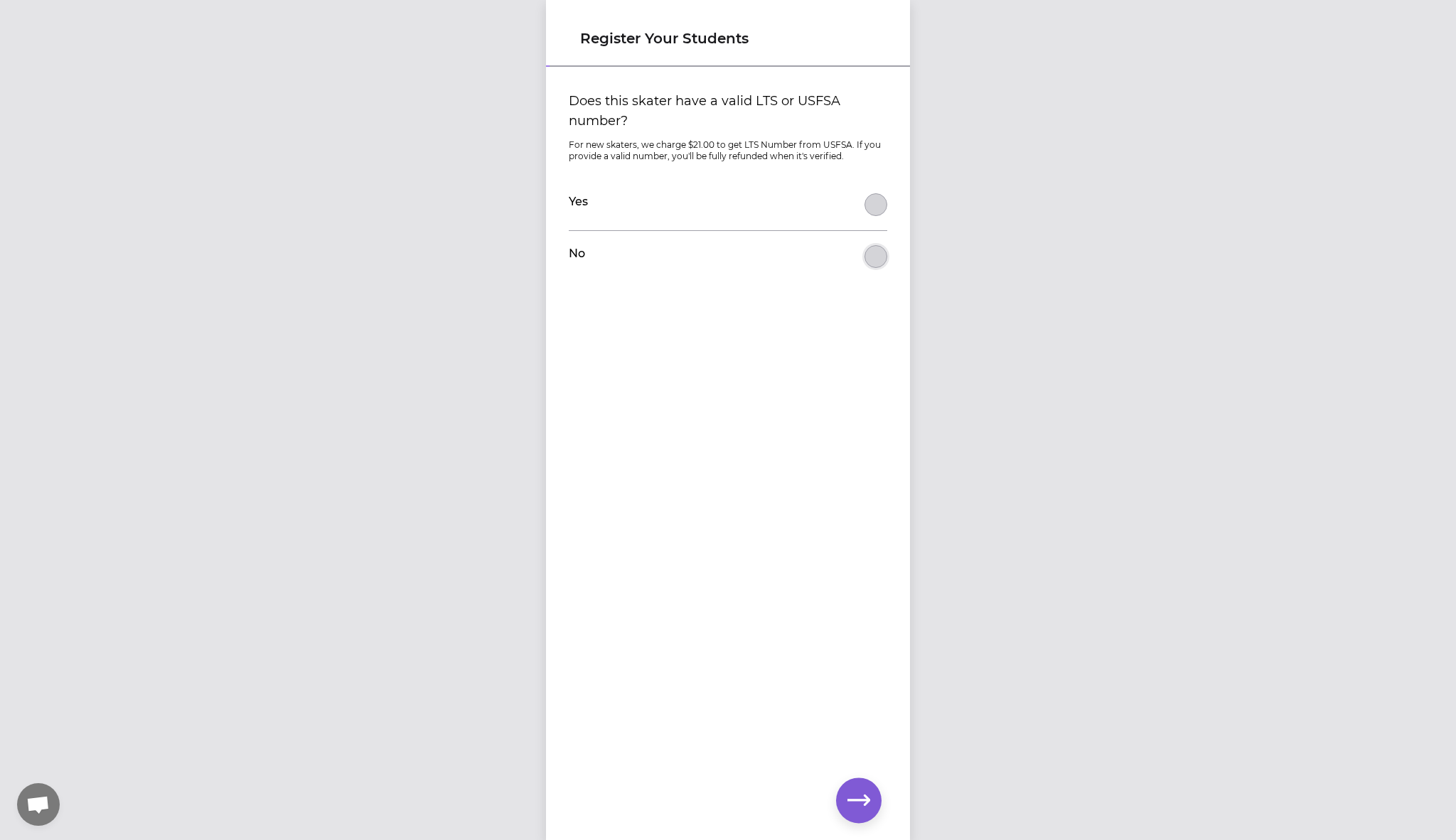
click at [868, 257] on button "Does this skater have a valid LTS or USFSA number?" at bounding box center [875, 256] width 23 height 23
click at [857, 798] on icon "button" at bounding box center [858, 800] width 23 height 23
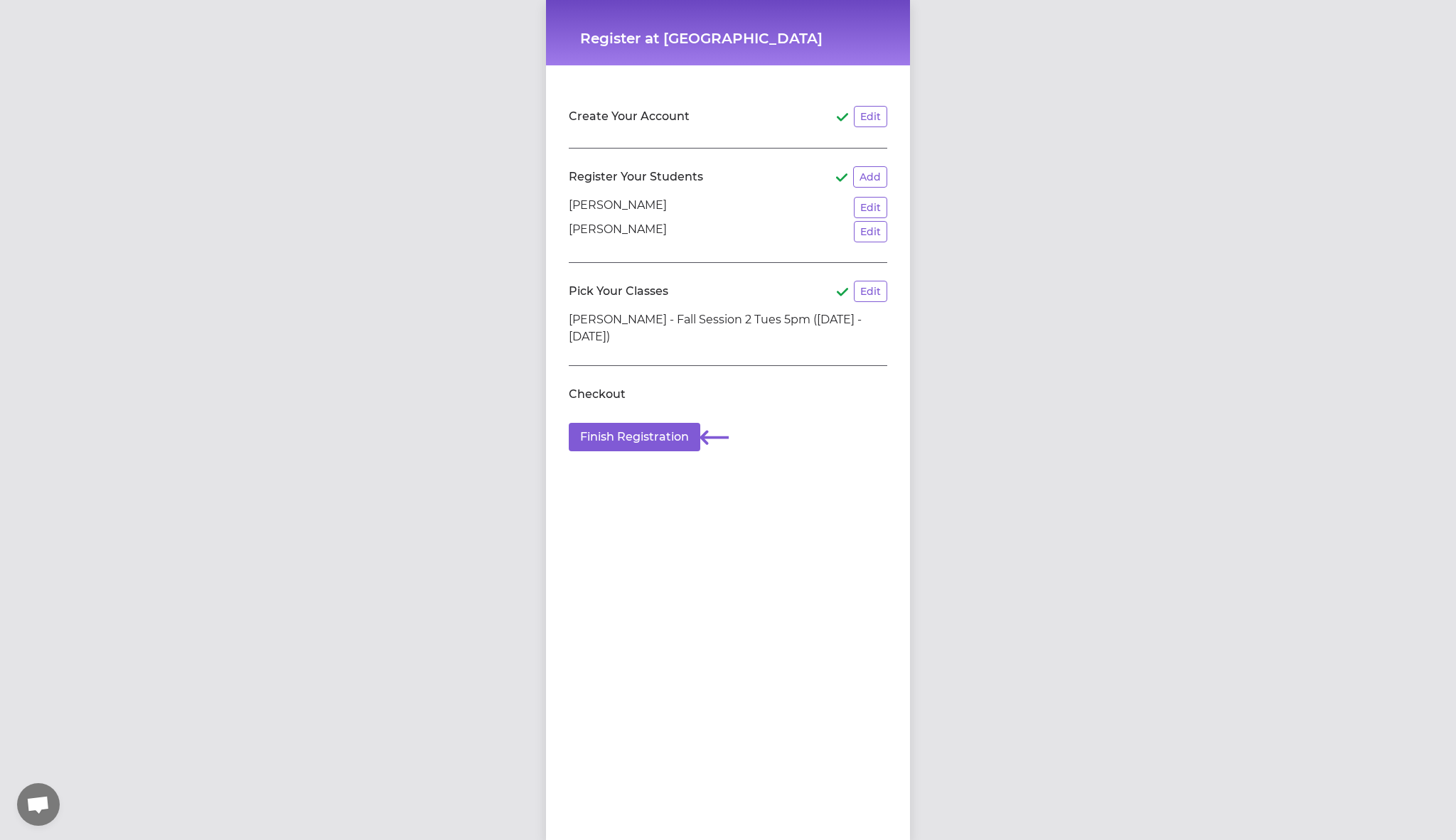
click at [718, 316] on li "[PERSON_NAME] - Fall Session 2 Tues 5pm ([DATE] - [DATE])" at bounding box center [728, 328] width 319 height 34
click at [873, 297] on button "Edit" at bounding box center [871, 291] width 33 height 21
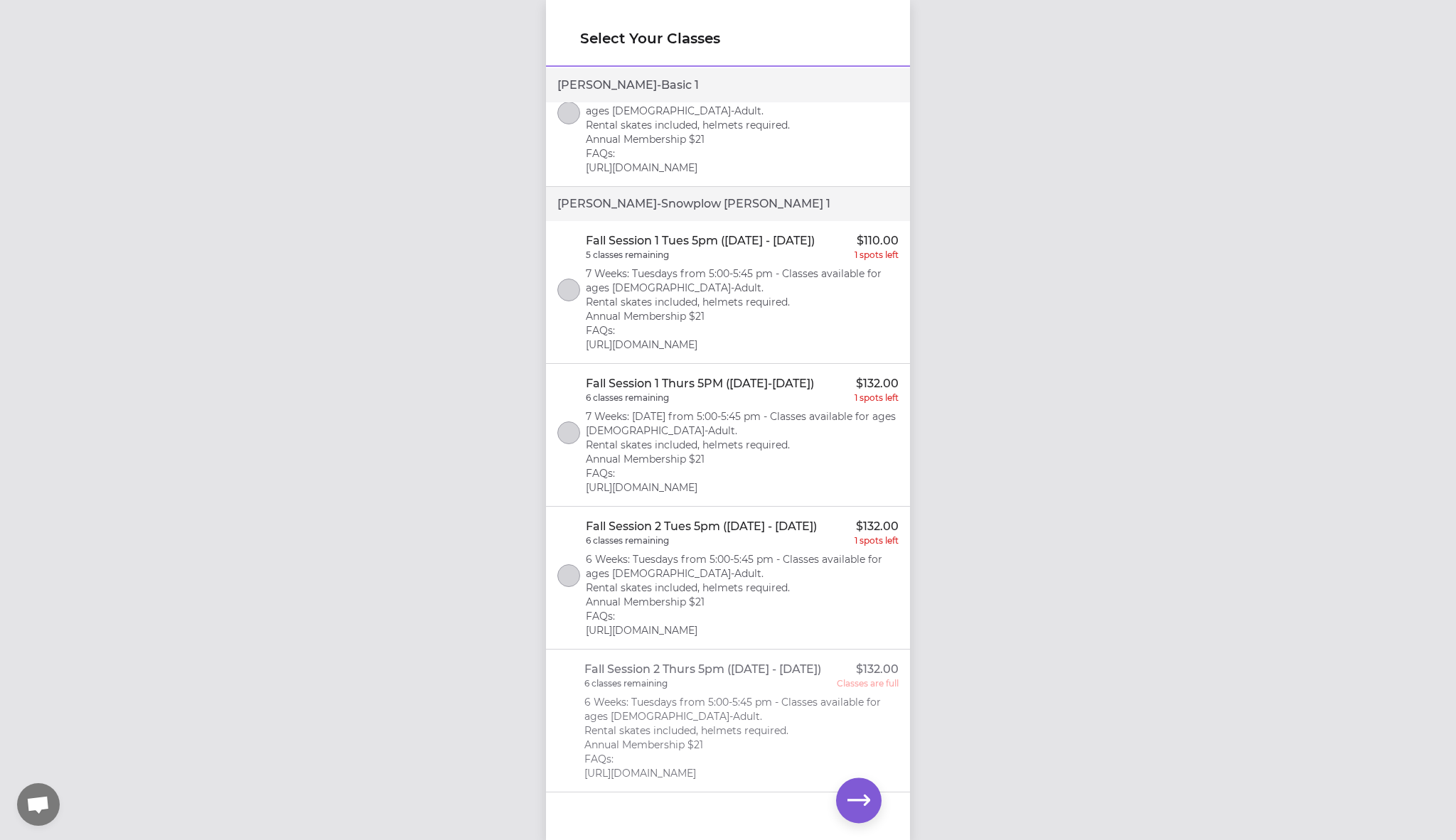
scroll to position [521, 0]
click at [729, 518] on p "Fall Session 2 Tues 5pm ([DATE] - [DATE])" at bounding box center [701, 526] width 231 height 17
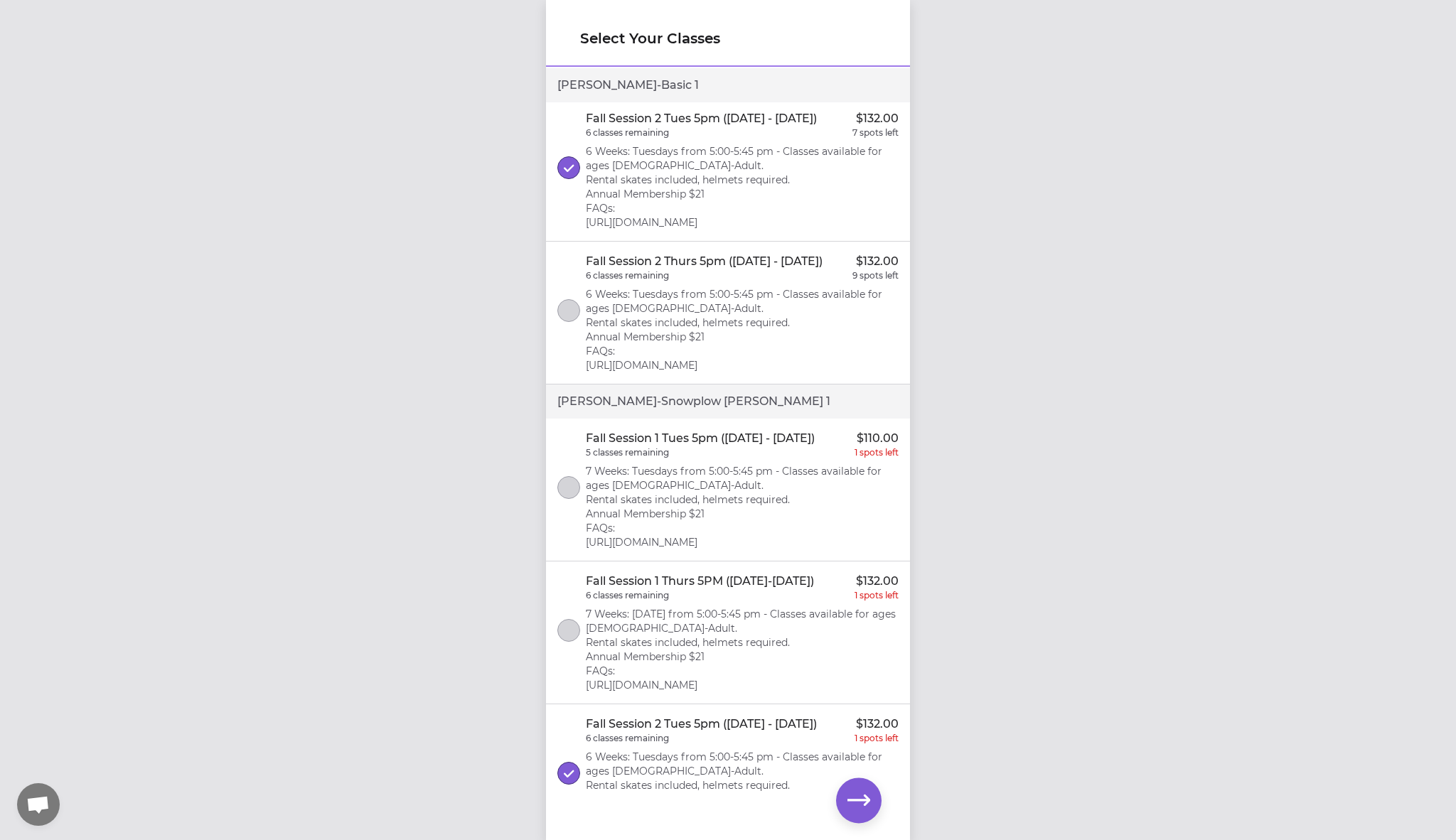
scroll to position [439, 0]
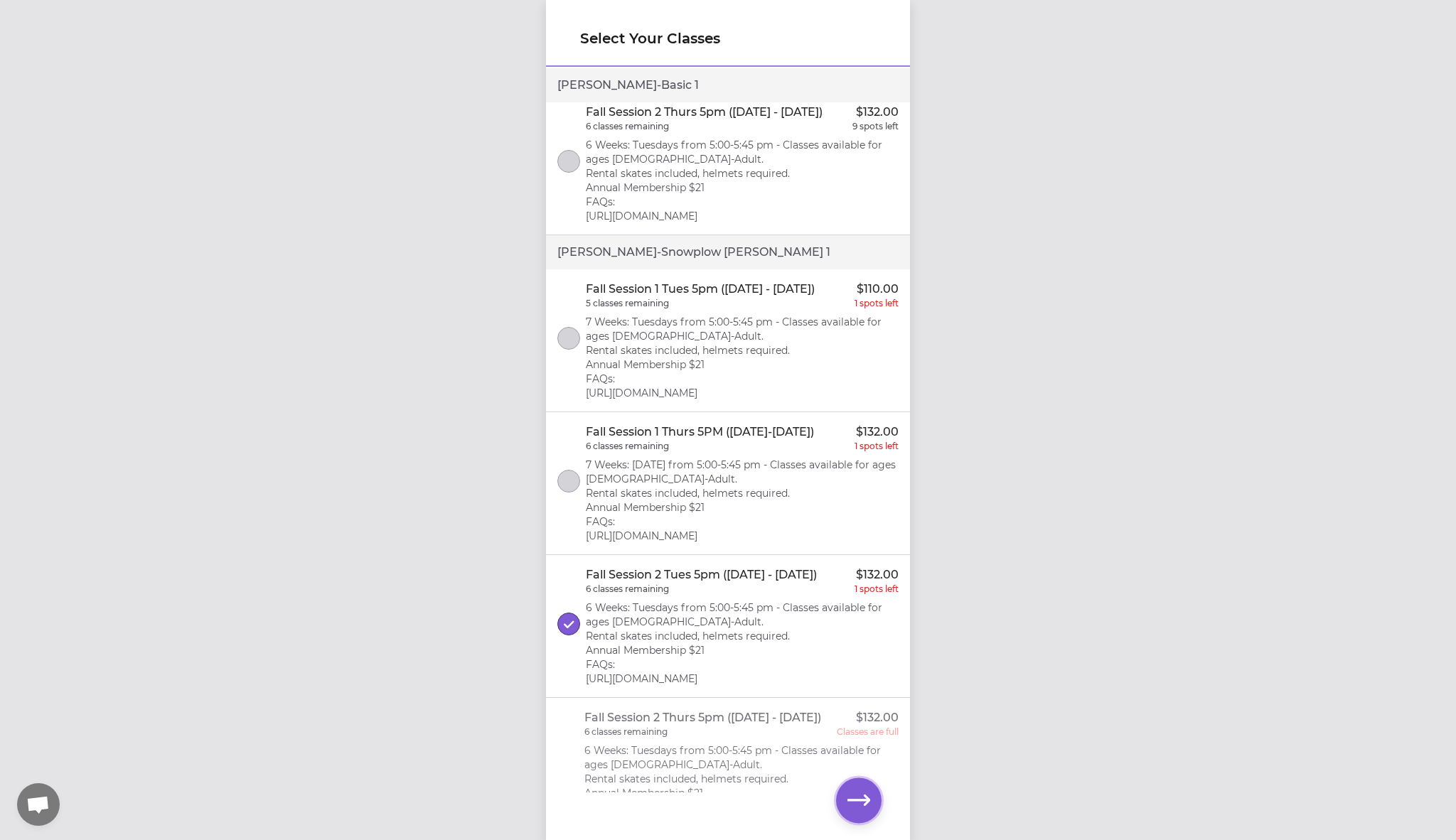
click at [865, 801] on icon "button" at bounding box center [858, 800] width 23 height 11
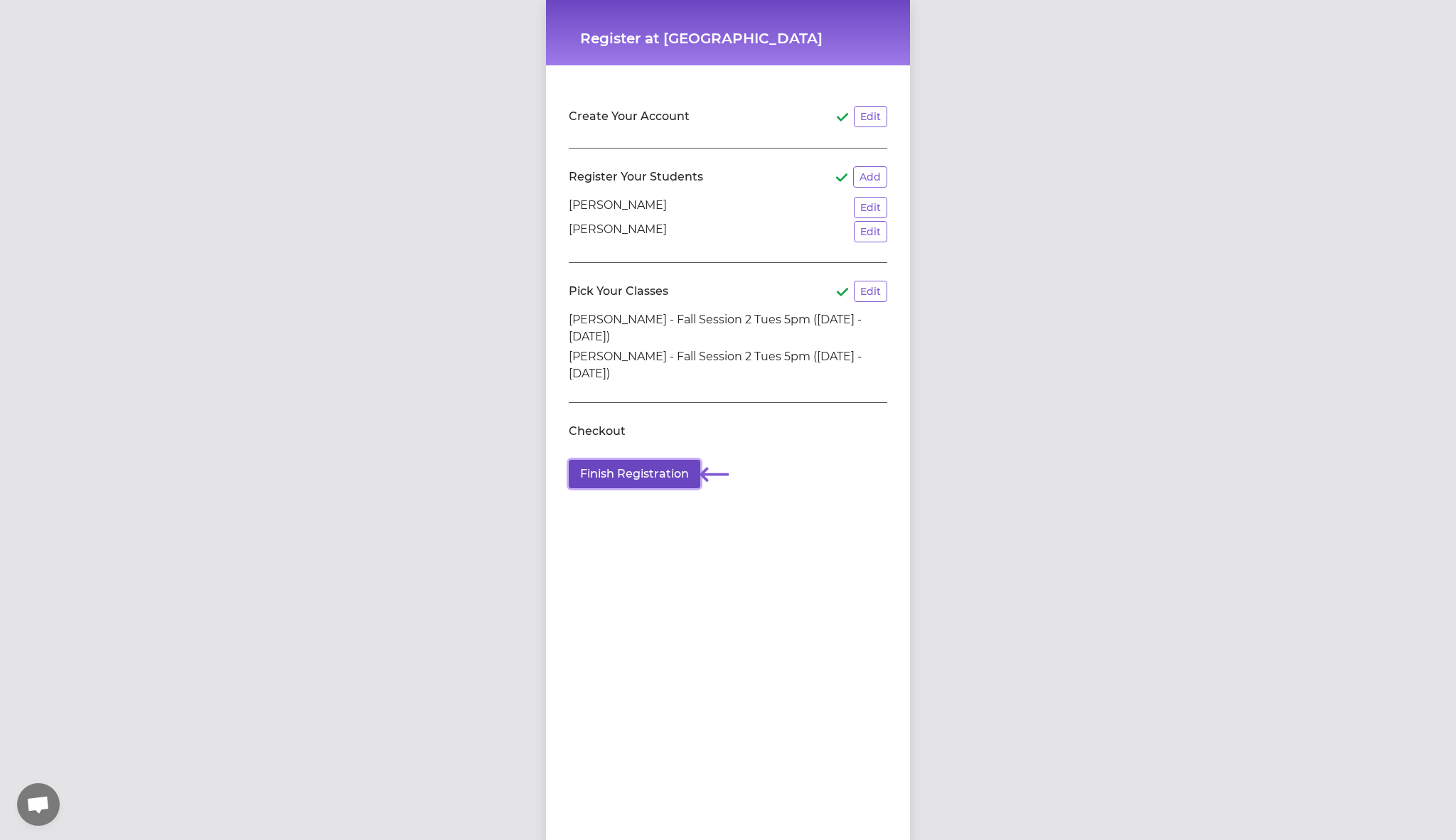
click at [648, 478] on button "Finish Registration" at bounding box center [634, 473] width 132 height 28
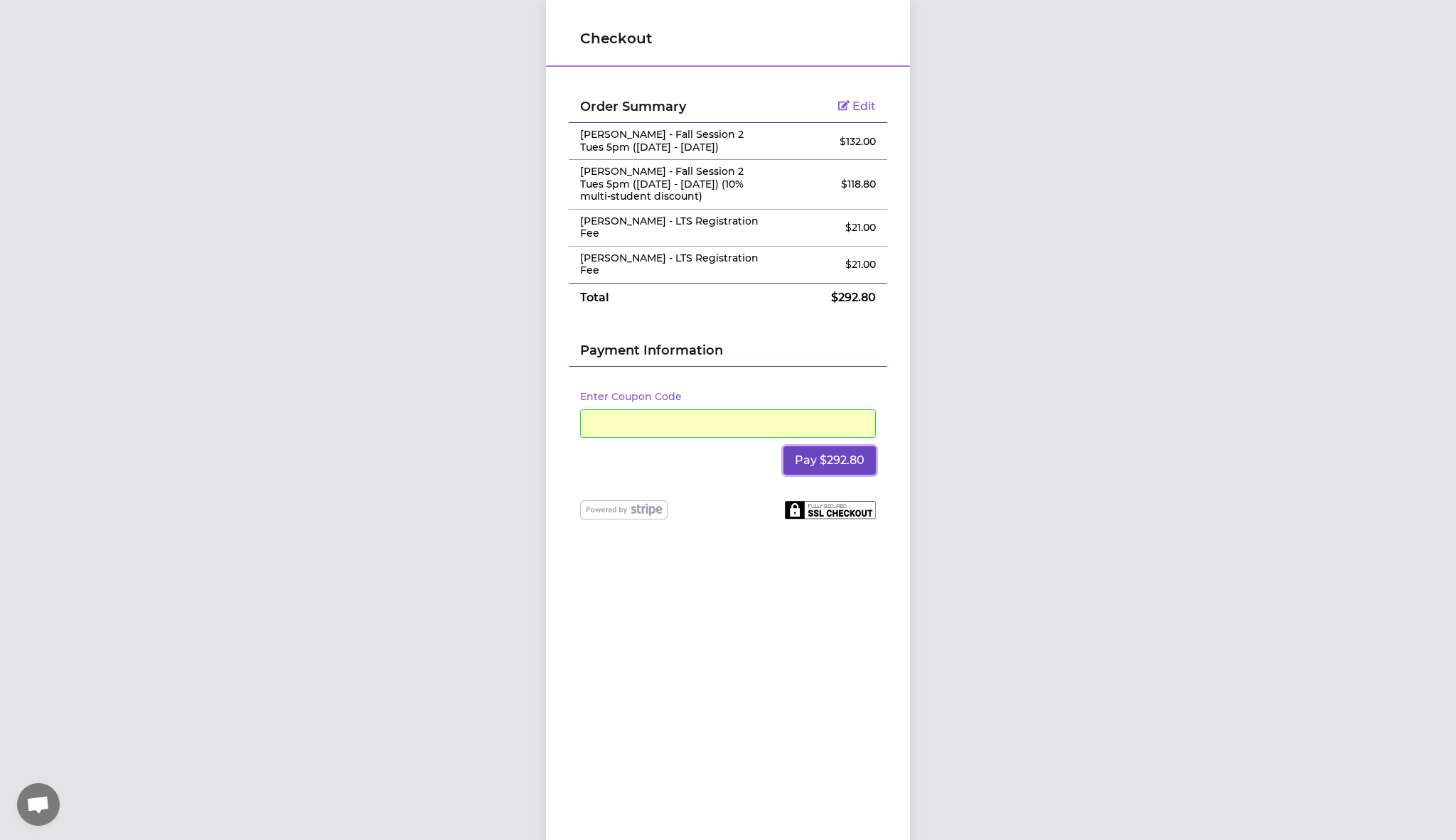
click at [814, 463] on button "Pay $292.80" at bounding box center [829, 460] width 92 height 28
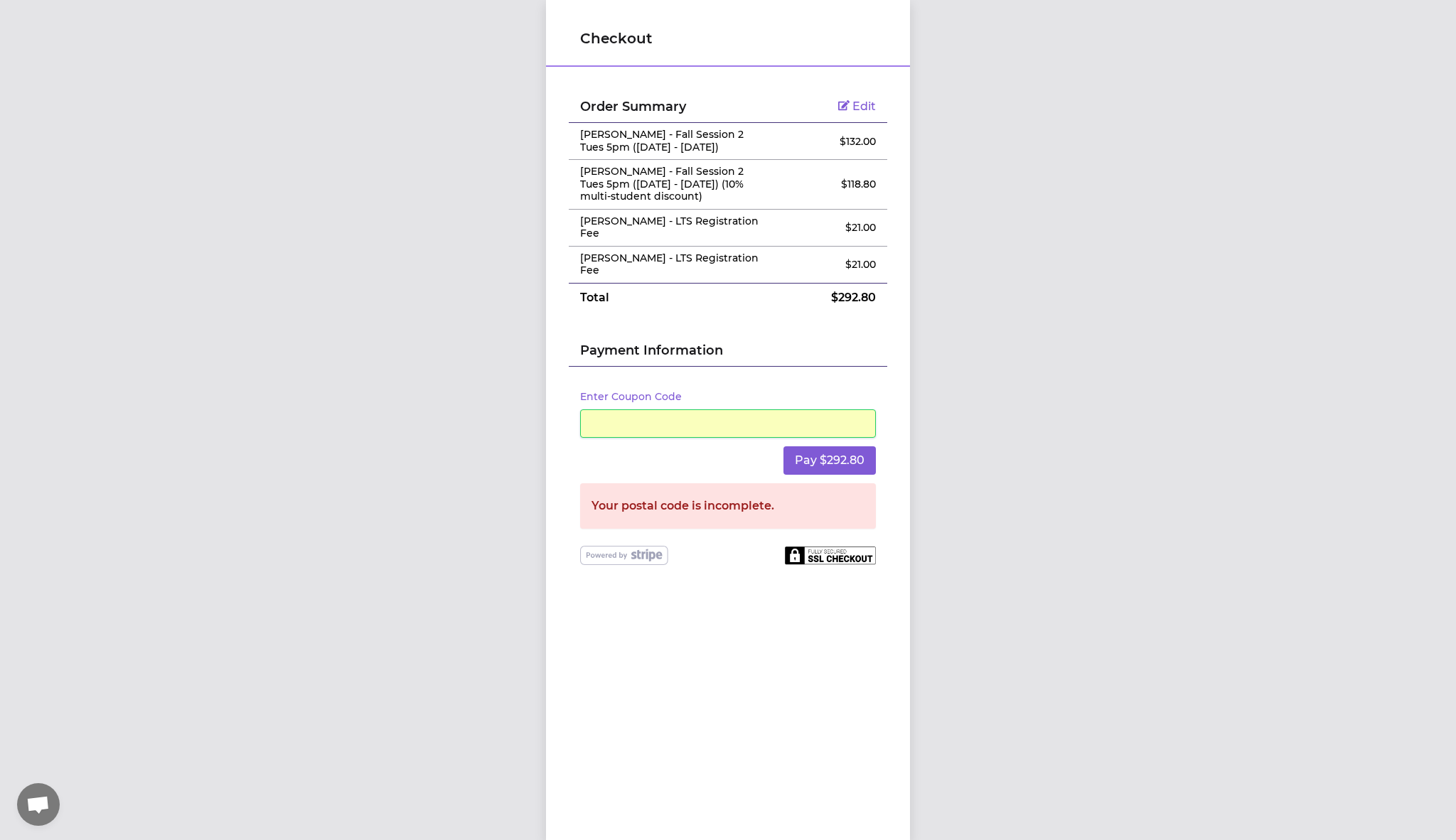
click at [981, 388] on div "Checkout Order Summary Edit [PERSON_NAME] - Fall Session 2 Tues 5pm ([DATE] - […" at bounding box center [728, 420] width 1456 height 840
click at [858, 458] on button "Pay $292.80" at bounding box center [829, 460] width 92 height 28
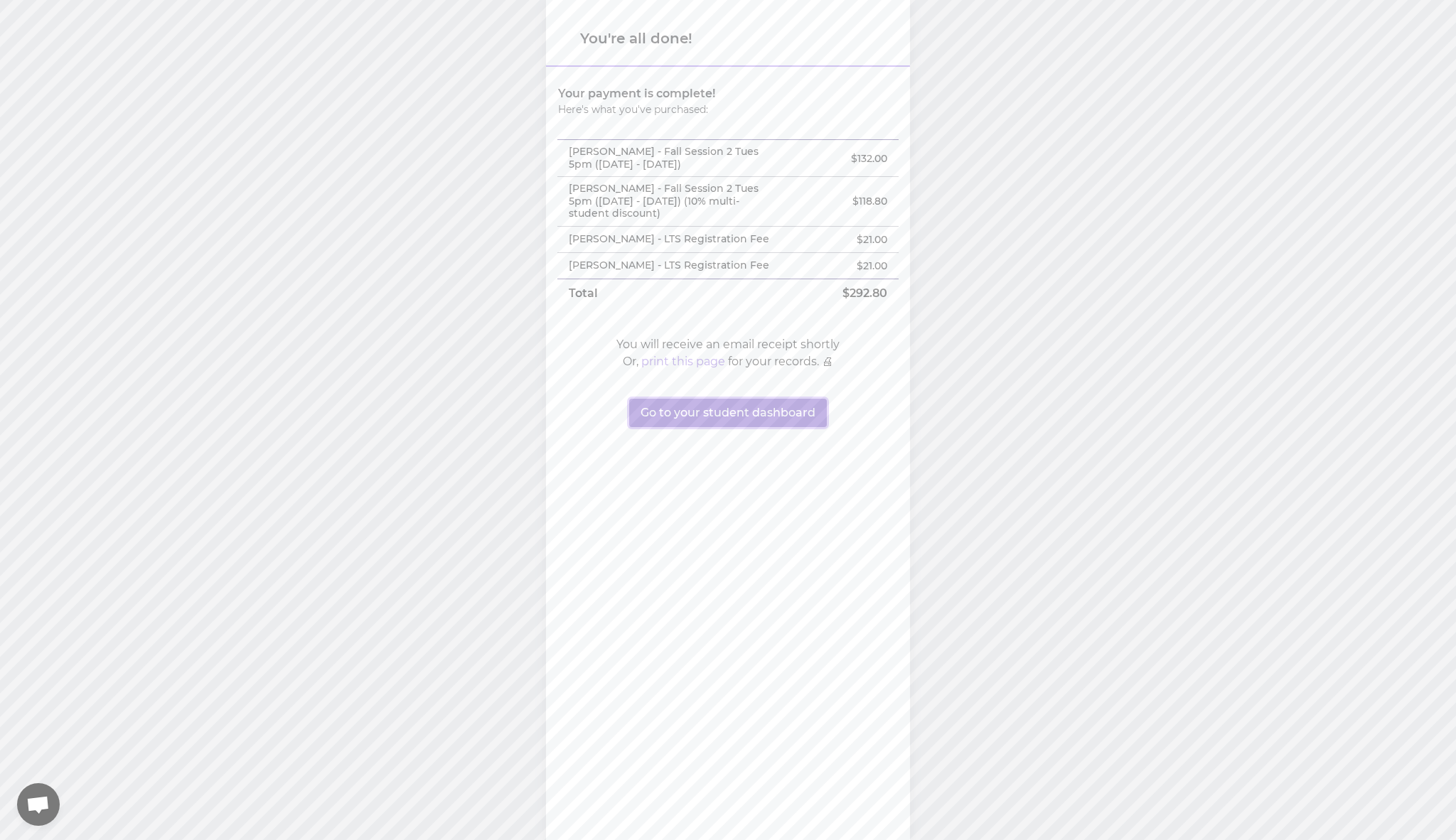
click at [744, 427] on button "Go to your student dashboard" at bounding box center [728, 412] width 198 height 28
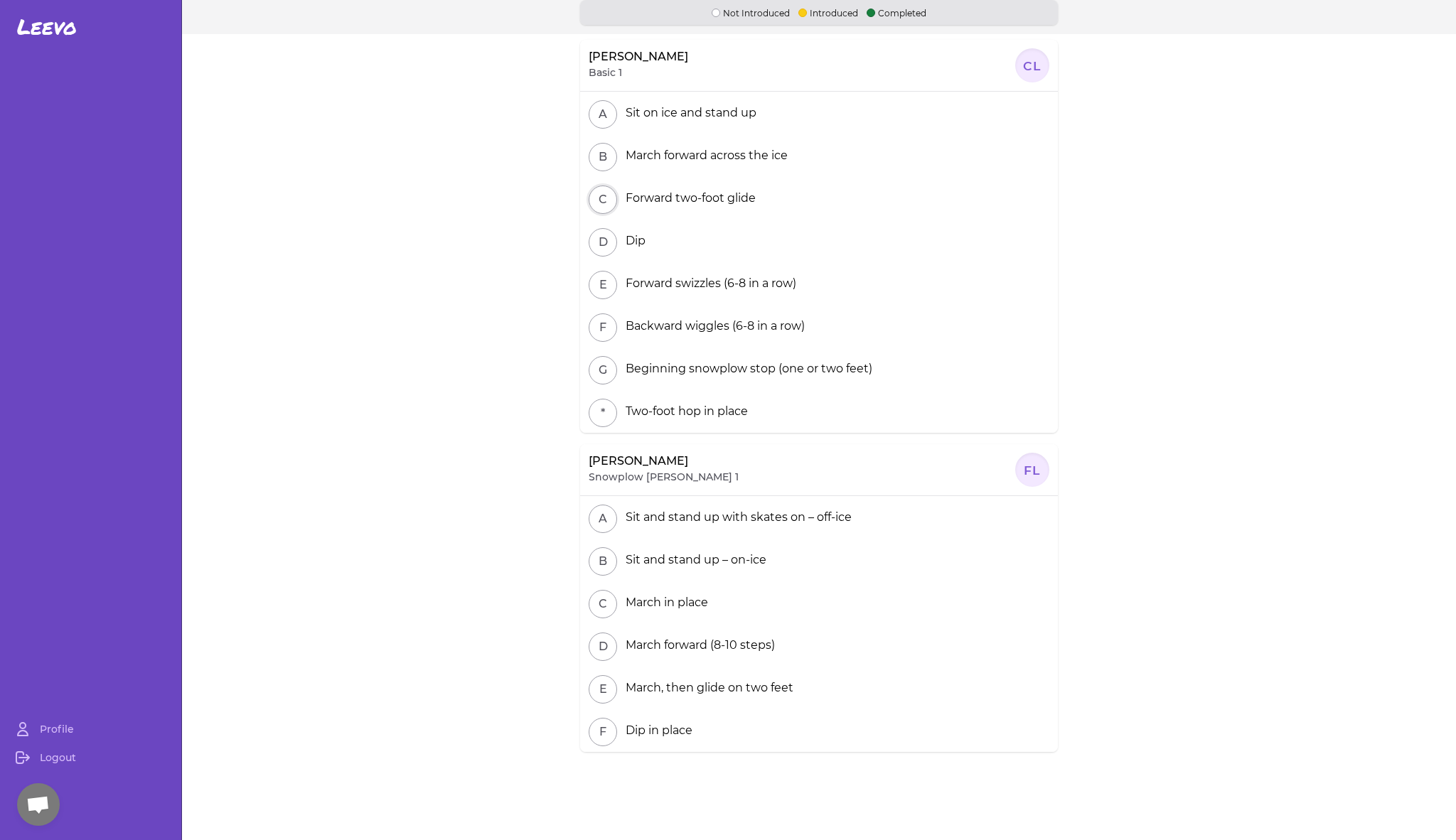
click at [610, 193] on button "C" at bounding box center [602, 199] width 28 height 28
click at [609, 158] on button "B" at bounding box center [602, 156] width 28 height 28
click at [606, 117] on button "A" at bounding box center [602, 114] width 28 height 28
click at [1038, 65] on div at bounding box center [1032, 65] width 34 height 34
